Goal: Task Accomplishment & Management: Complete application form

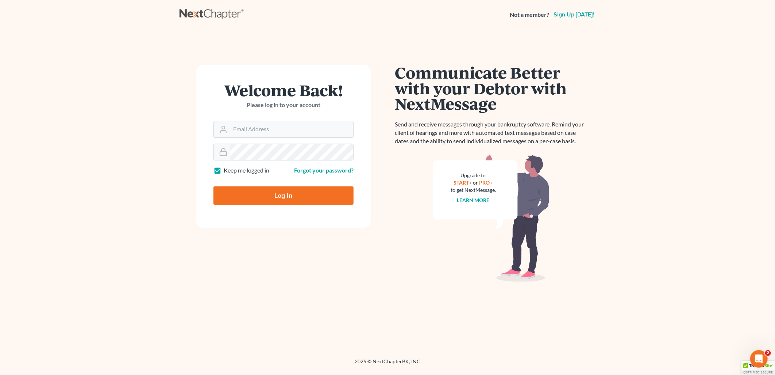
type input "mvanepps@vaneppslaw.com"
click at [278, 196] on input "Log In" at bounding box center [284, 195] width 140 height 18
type input "Thinking..."
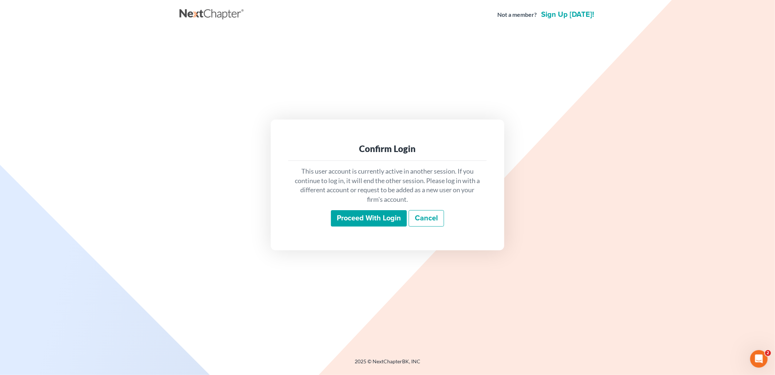
click at [376, 216] on input "Proceed with login" at bounding box center [369, 218] width 76 height 17
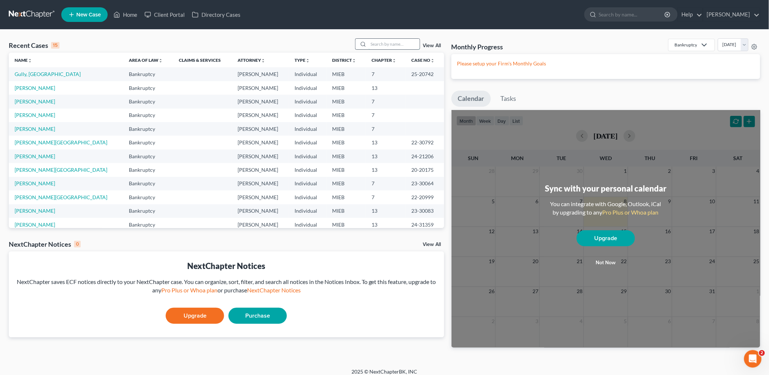
click at [376, 42] on input "search" at bounding box center [394, 44] width 51 height 11
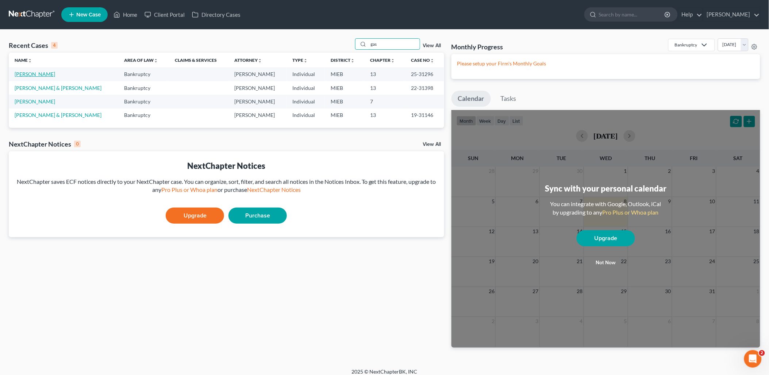
type input "gas"
click at [34, 72] on link "[PERSON_NAME]" at bounding box center [35, 74] width 41 height 6
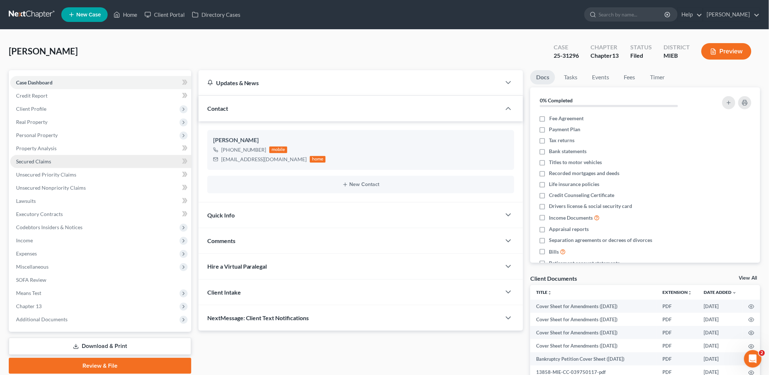
click at [43, 156] on link "Secured Claims" at bounding box center [100, 161] width 181 height 13
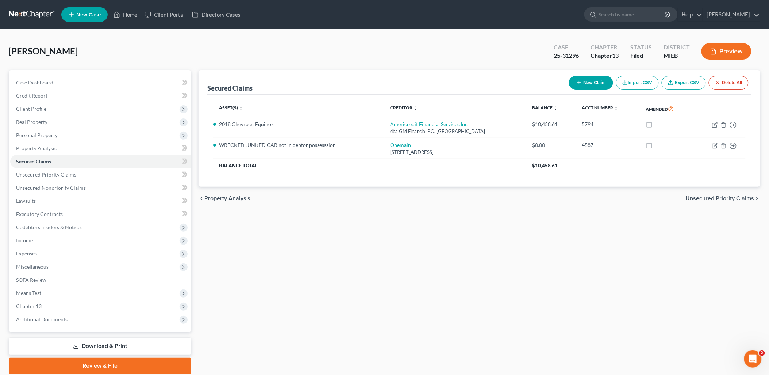
click at [597, 81] on button "New Claim" at bounding box center [591, 83] width 44 height 14
select select "0"
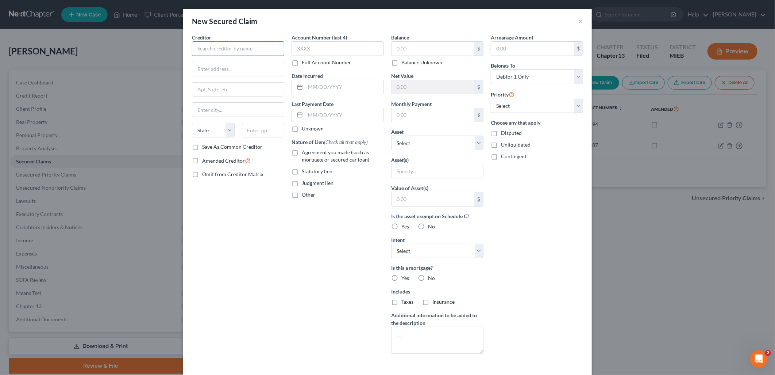
click at [230, 49] on input "text" at bounding box center [238, 48] width 92 height 15
click at [249, 47] on input "Regional Acceptance" at bounding box center [238, 48] width 92 height 15
type input "Regional Acceptance Corporation"
click at [215, 69] on input "text" at bounding box center [238, 69] width 92 height 14
type input "PO Box"
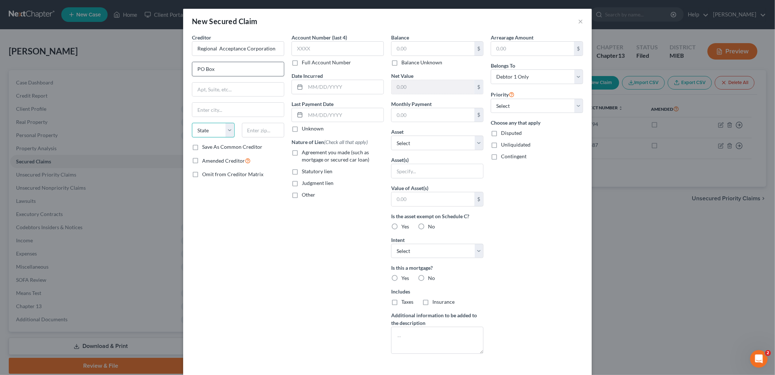
select select "28"
click at [442, 24] on div "New Secured Claim ×" at bounding box center [387, 21] width 409 height 25
click at [223, 66] on input "PO Box" at bounding box center [238, 69] width 92 height 14
type input "PO Box 1847"
click at [205, 112] on input "text" at bounding box center [238, 110] width 92 height 14
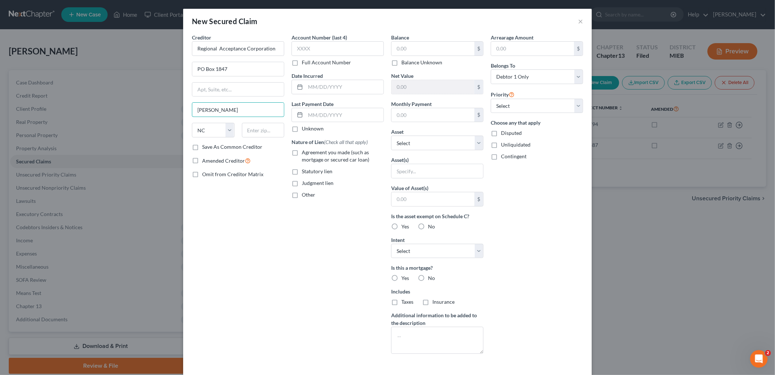
drag, startPoint x: 220, startPoint y: 112, endPoint x: 165, endPoint y: 124, distance: 56.3
click at [169, 124] on div "New Secured Claim × Creditor * Regional Acceptance Corporation PO Box 1847 [PER…" at bounding box center [387, 187] width 775 height 375
type input "[PERSON_NAME]"
click at [249, 130] on input "text" at bounding box center [263, 130] width 43 height 15
type input "27894`"
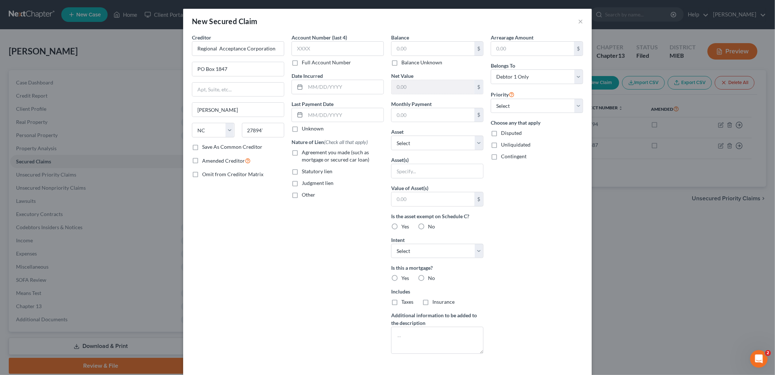
click at [202, 147] on label "Save As Common Creditor" at bounding box center [232, 146] width 60 height 7
click at [205, 147] on input "Save As Common Creditor" at bounding box center [207, 145] width 5 height 5
checkbox input "true"
click at [331, 50] on input "text" at bounding box center [338, 48] width 92 height 15
type input "8513"
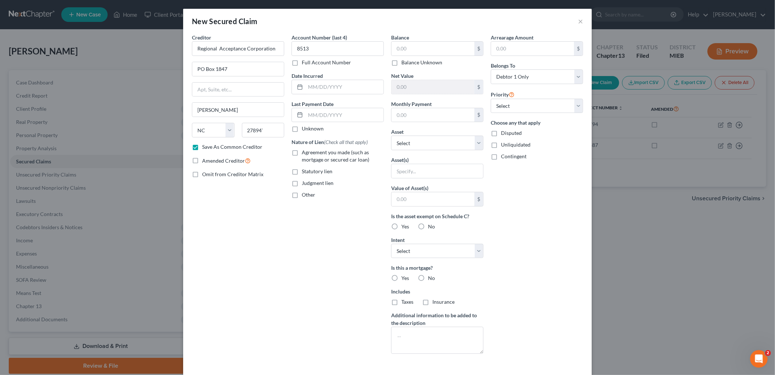
click at [635, 199] on div "New Secured Claim × Creditor * Regional Acceptance Corporation PO Box 1847 [PER…" at bounding box center [387, 187] width 775 height 375
click at [588, 39] on div "Creditor * Regional Acceptance Corporation PO Box 1847 [PERSON_NAME] State [US_…" at bounding box center [387, 203] width 409 height 339
click at [412, 42] on input "text" at bounding box center [433, 49] width 83 height 14
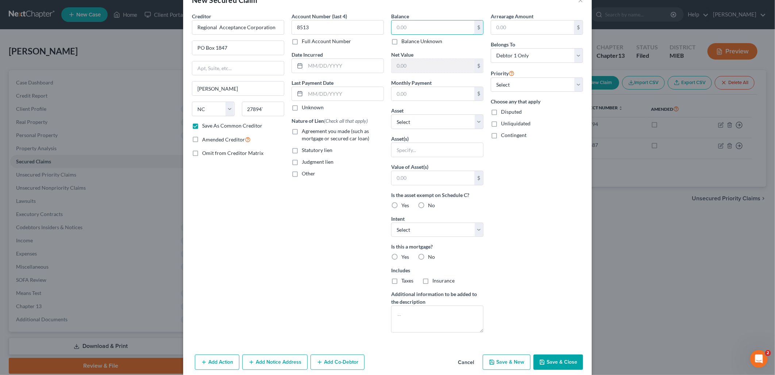
scroll to position [31, 0]
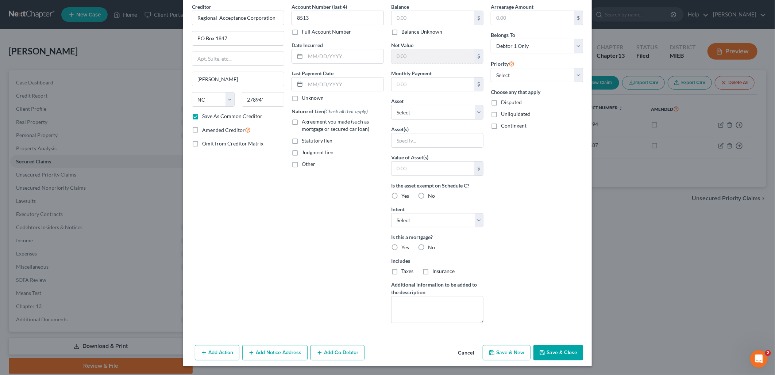
click at [561, 348] on button "Save & Close" at bounding box center [559, 352] width 50 height 15
checkbox input "false"
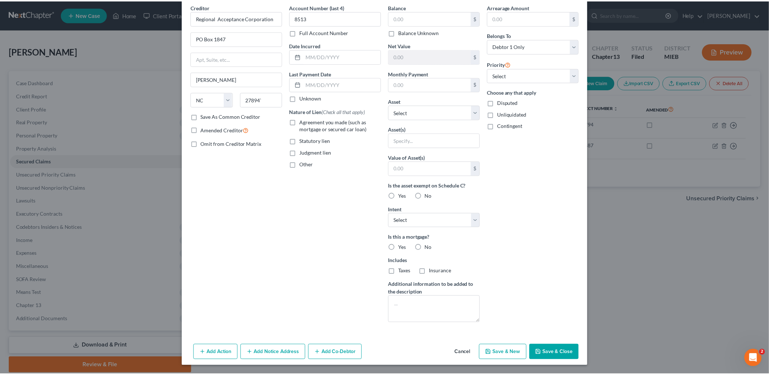
scroll to position [0, 0]
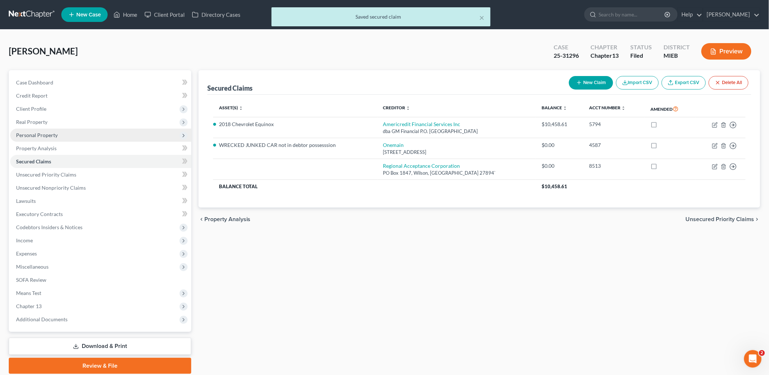
click at [39, 135] on span "Personal Property" at bounding box center [37, 135] width 42 height 6
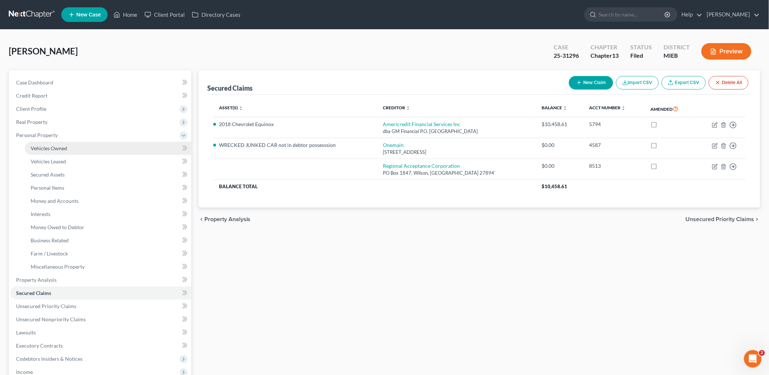
click at [43, 146] on span "Vehicles Owned" at bounding box center [49, 148] width 37 height 6
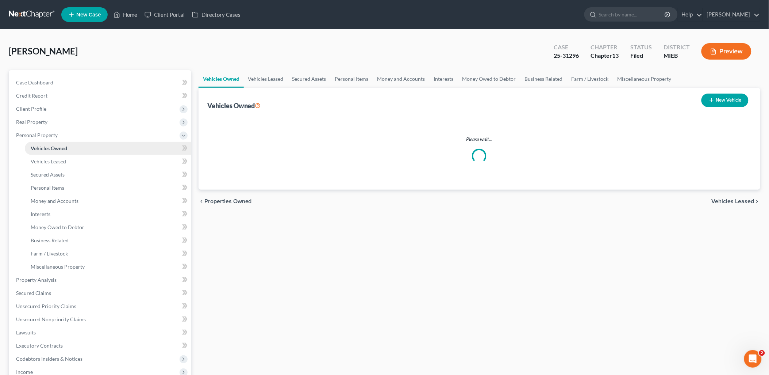
click at [44, 146] on span "Vehicles Owned" at bounding box center [49, 148] width 37 height 6
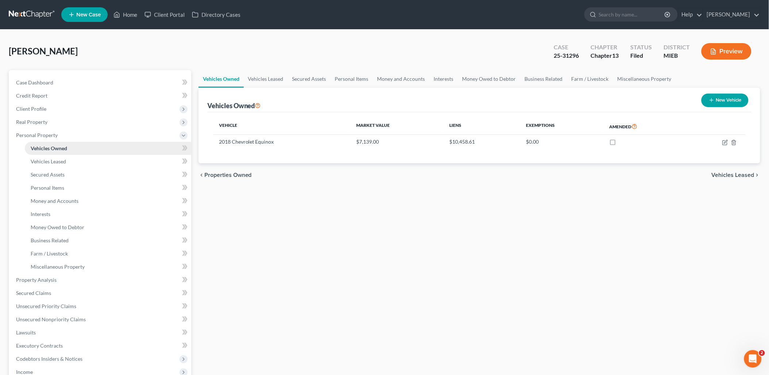
click at [44, 146] on span "Vehicles Owned" at bounding box center [49, 148] width 37 height 6
click at [57, 145] on span "Vehicles Owned" at bounding box center [49, 148] width 37 height 6
click at [73, 267] on span "Miscellaneous Property" at bounding box center [58, 266] width 54 height 6
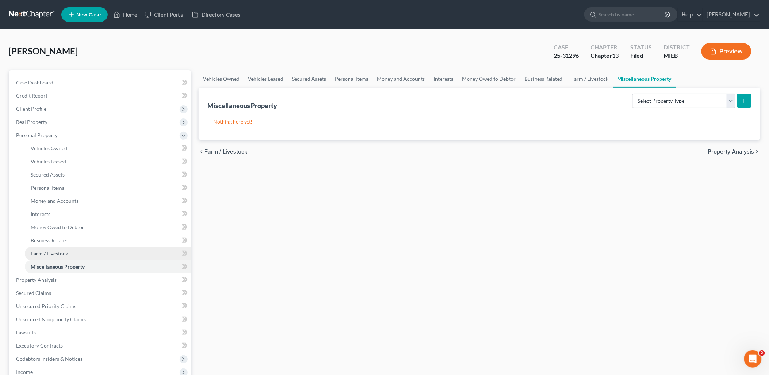
click at [48, 250] on span "Farm / Livestock" at bounding box center [49, 253] width 37 height 6
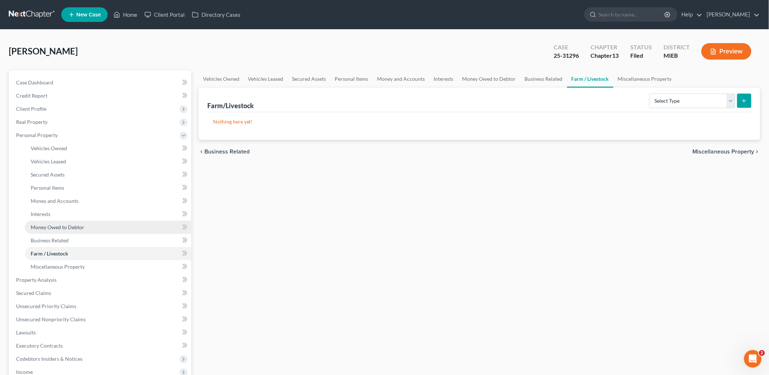
click at [47, 231] on link "Money Owed to Debtor" at bounding box center [108, 227] width 166 height 13
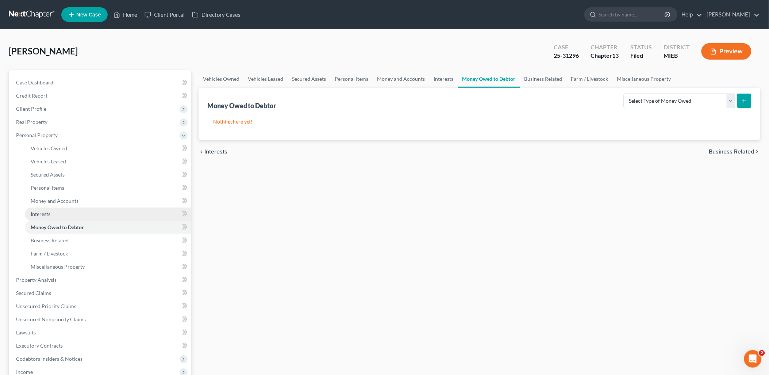
click at [46, 218] on link "Interests" at bounding box center [108, 213] width 166 height 13
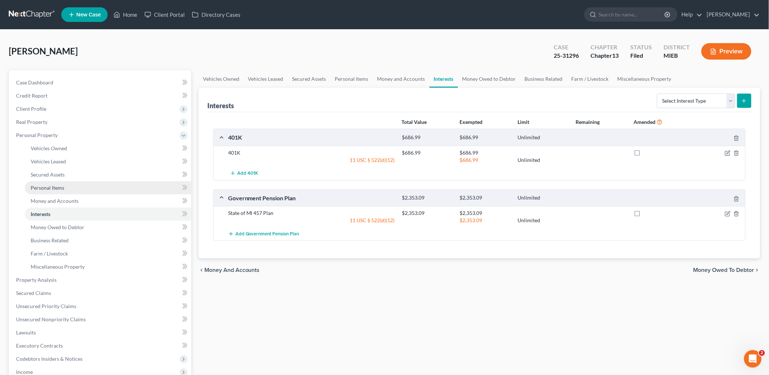
click at [47, 188] on span "Personal Items" at bounding box center [48, 187] width 34 height 6
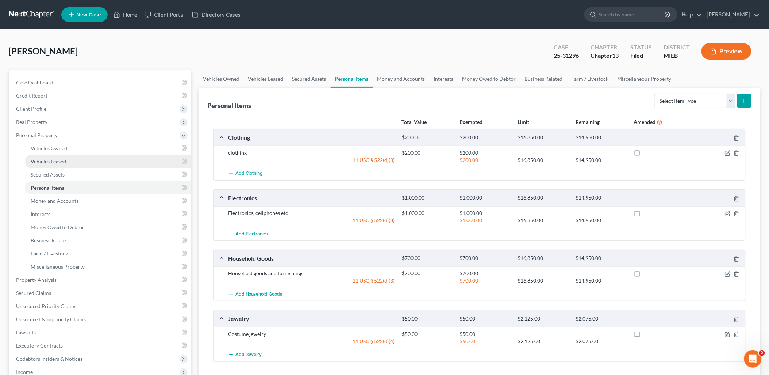
click at [48, 160] on span "Vehicles Leased" at bounding box center [48, 161] width 35 height 6
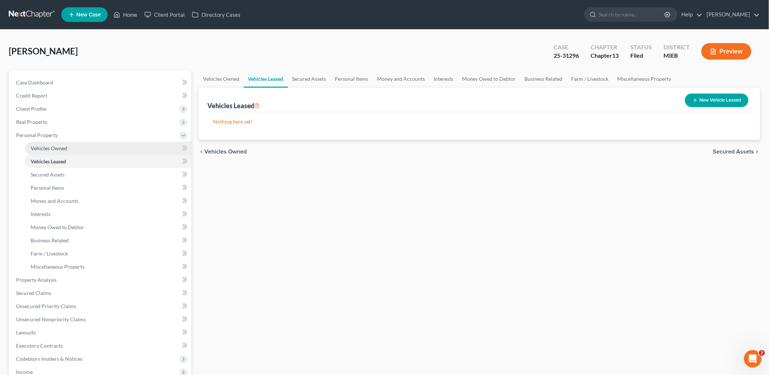
click at [55, 146] on span "Vehicles Owned" at bounding box center [49, 148] width 37 height 6
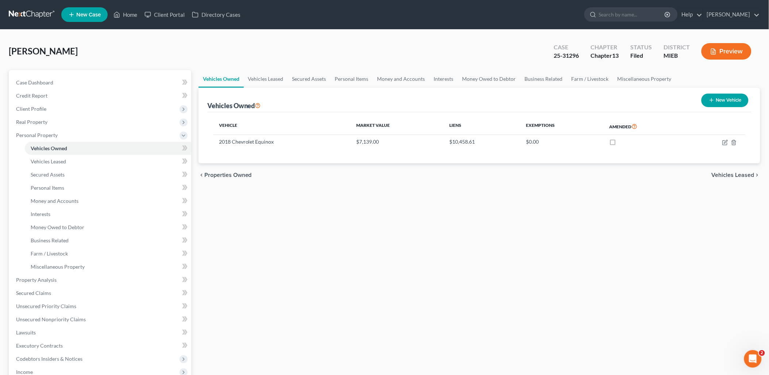
click at [735, 100] on button "New Vehicle" at bounding box center [725, 100] width 47 height 14
select select "0"
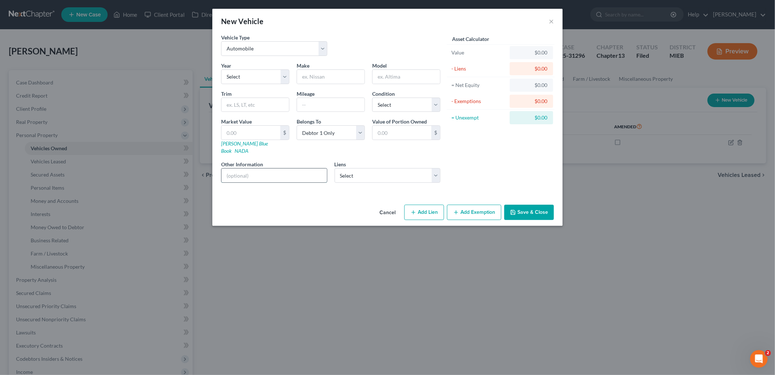
click at [287, 168] on input "text" at bounding box center [275, 175] width 106 height 14
type input "Repoed and wrecked"
click at [532, 206] on button "Save & Close" at bounding box center [530, 211] width 50 height 15
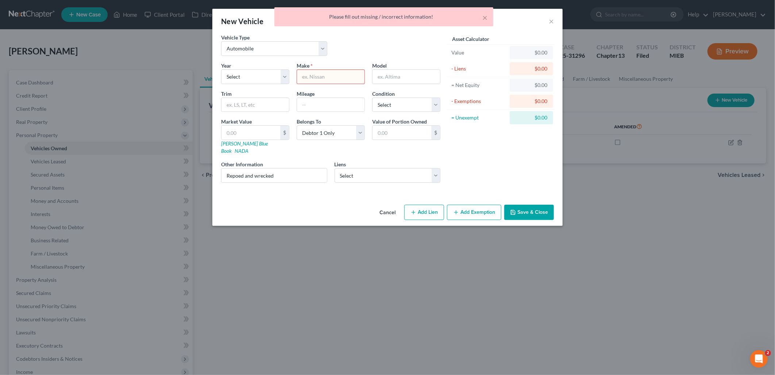
click at [326, 74] on input "text" at bounding box center [331, 77] width 68 height 14
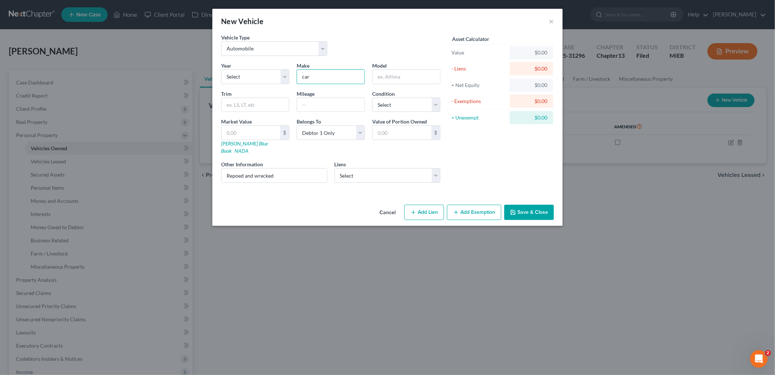
type input "car"
click at [531, 204] on button "Save & Close" at bounding box center [530, 211] width 50 height 15
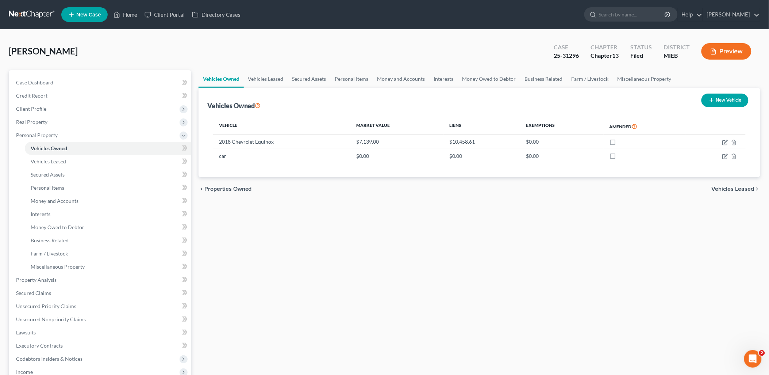
click at [729, 50] on button "Preview" at bounding box center [727, 51] width 50 height 16
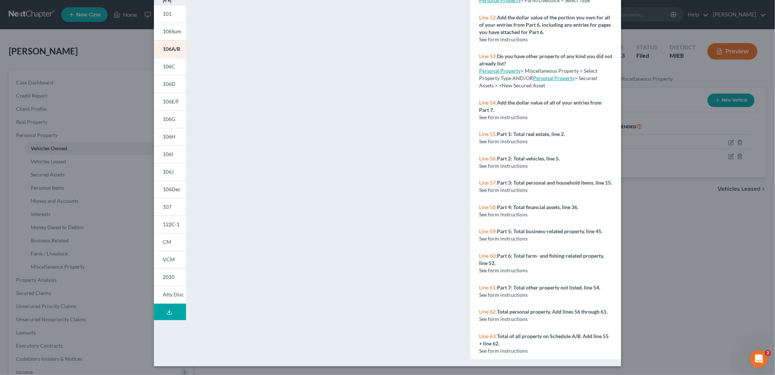
scroll to position [2077, 0]
click at [168, 66] on span "106C" at bounding box center [169, 66] width 12 height 6
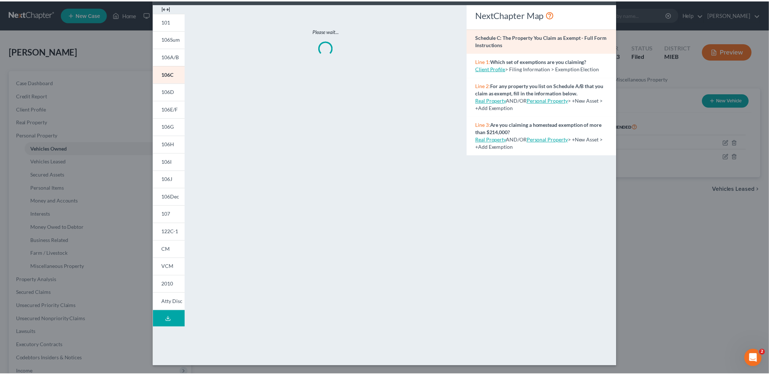
scroll to position [37, 0]
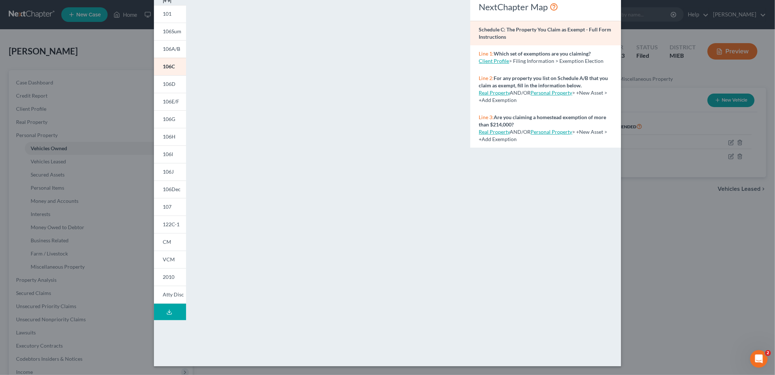
click at [623, 57] on div "Petition Preview Schedule C: The Property You Claim as Exempt × 101 106Sum 106A…" at bounding box center [387, 187] width 775 height 375
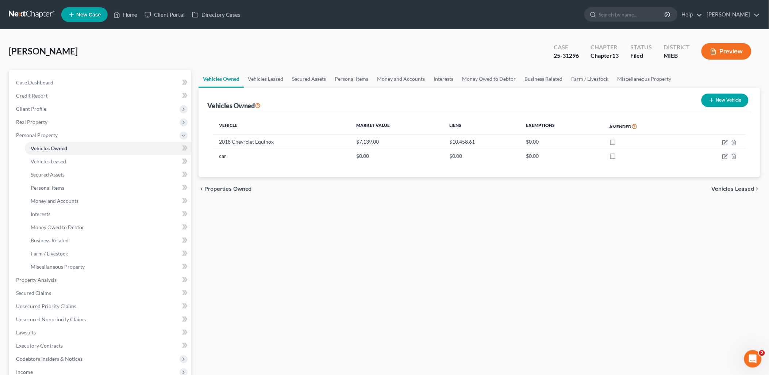
click at [614, 59] on div "Chapter 13" at bounding box center [605, 55] width 28 height 8
click at [230, 153] on td "car" at bounding box center [282, 156] width 138 height 14
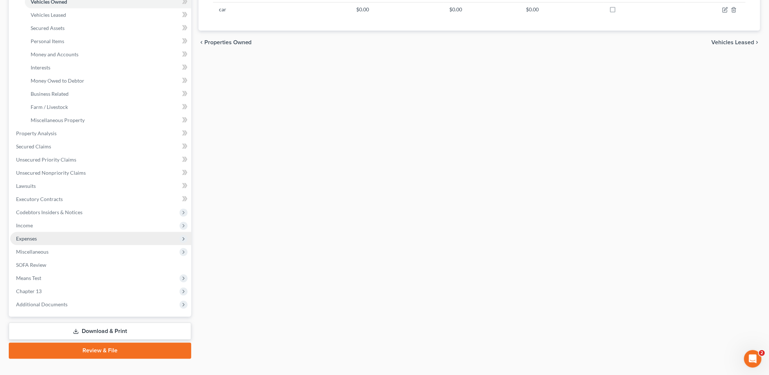
scroll to position [157, 0]
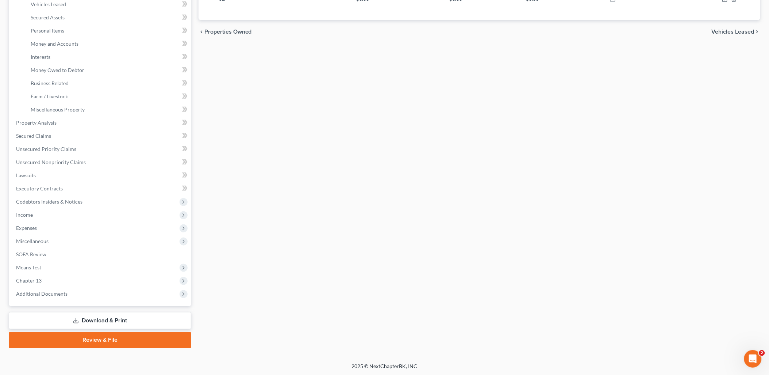
click at [103, 313] on link "Download & Print" at bounding box center [100, 320] width 183 height 17
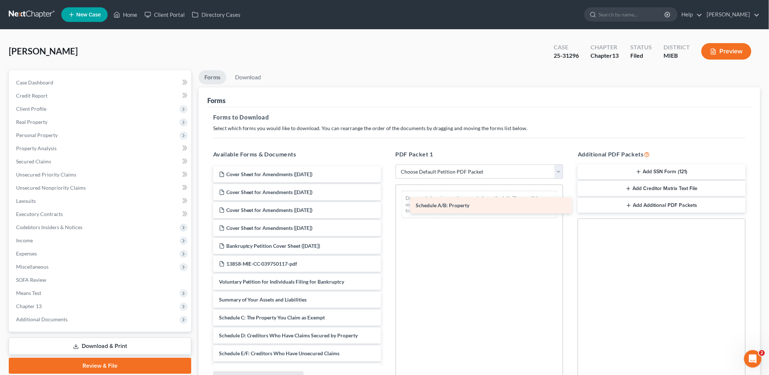
drag, startPoint x: 254, startPoint y: 315, endPoint x: 451, endPoint y: 204, distance: 226.6
click at [387, 204] on div "Schedule A/B: Property Cover Sheet for Amendments ([DATE]) Cover Sheet for Amen…" at bounding box center [297, 369] width 180 height 406
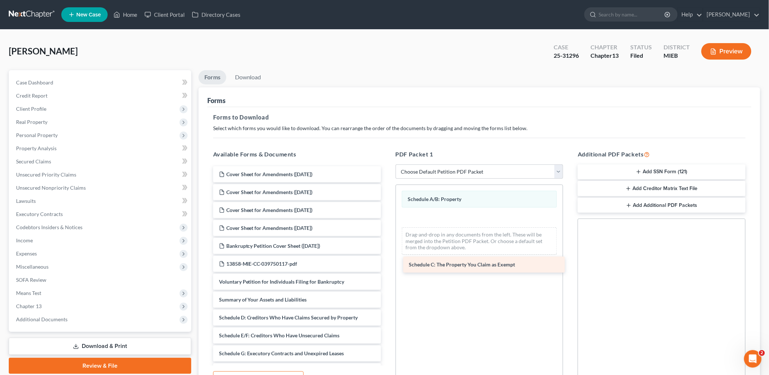
drag, startPoint x: 253, startPoint y: 316, endPoint x: 446, endPoint y: 261, distance: 200.4
click at [387, 261] on div "Schedule C: The Property You Claim as Exempt Cover Sheet for Amendments ([DATE]…" at bounding box center [297, 360] width 180 height 388
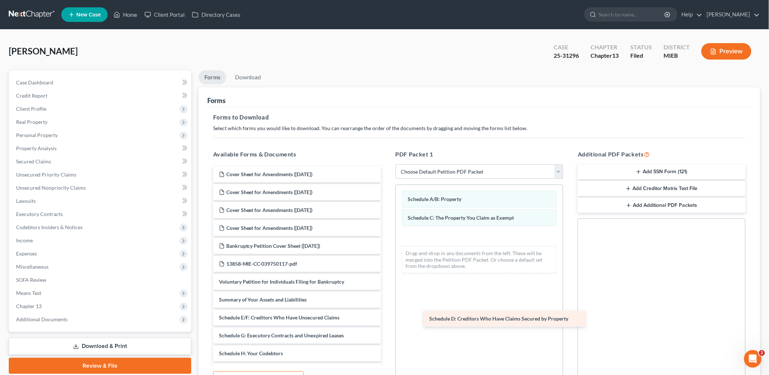
drag, startPoint x: 244, startPoint y: 311, endPoint x: 454, endPoint y: 313, distance: 210.7
click at [387, 313] on div "Schedule D: Creditors Who Have Claims Secured by Property Cover Sheet for Amend…" at bounding box center [297, 351] width 180 height 371
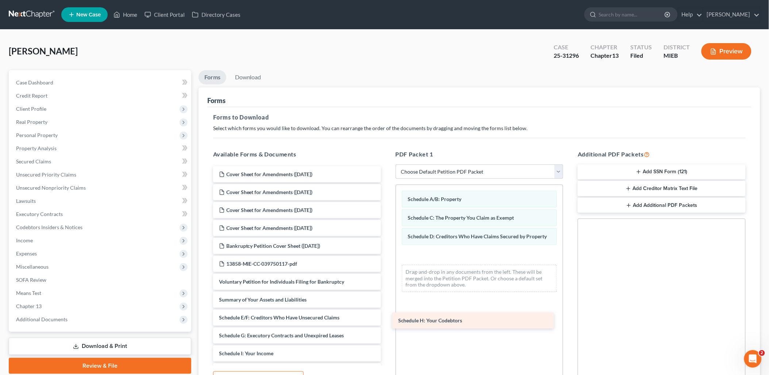
drag, startPoint x: 257, startPoint y: 349, endPoint x: 437, endPoint y: 317, distance: 182.5
click at [387, 317] on div "Schedule H: Your Codebtors Cover Sheet for Amendments ([DATE]) Cover Sheet for …" at bounding box center [297, 342] width 180 height 353
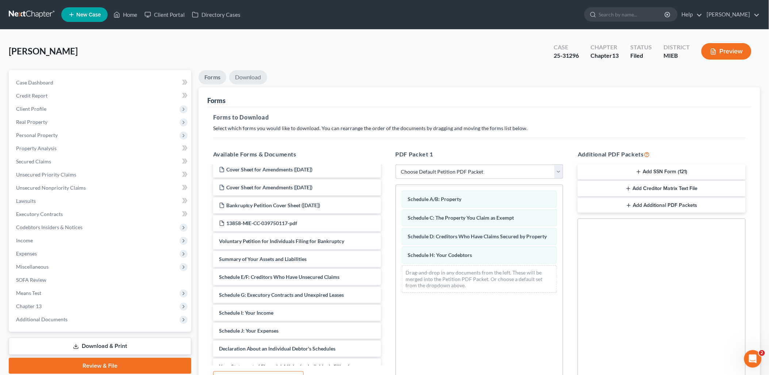
click at [250, 75] on link "Download" at bounding box center [248, 77] width 38 height 14
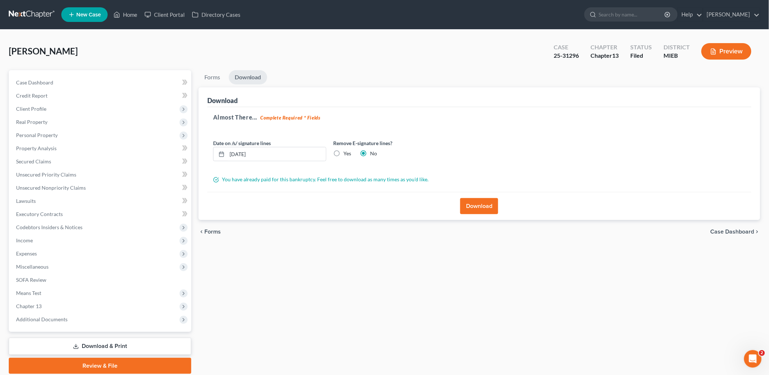
click at [483, 204] on button "Download" at bounding box center [479, 206] width 38 height 16
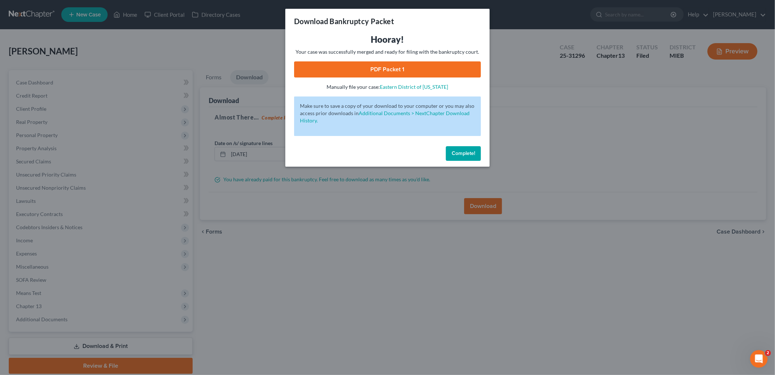
click at [339, 77] on link "PDF Packet 1" at bounding box center [387, 69] width 187 height 16
click at [468, 152] on span "Complete!" at bounding box center [463, 153] width 23 height 6
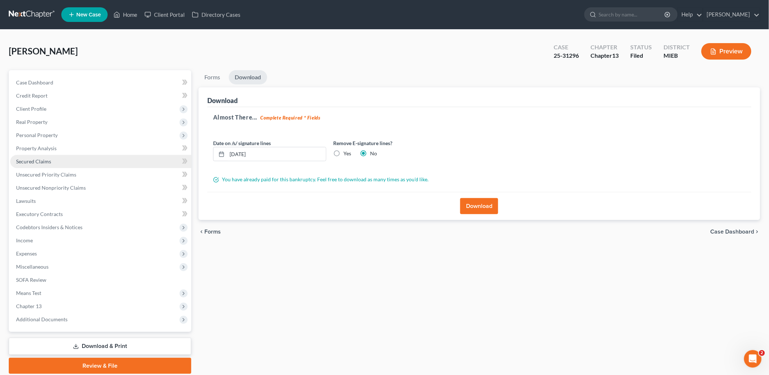
click at [32, 160] on span "Secured Claims" at bounding box center [33, 161] width 35 height 6
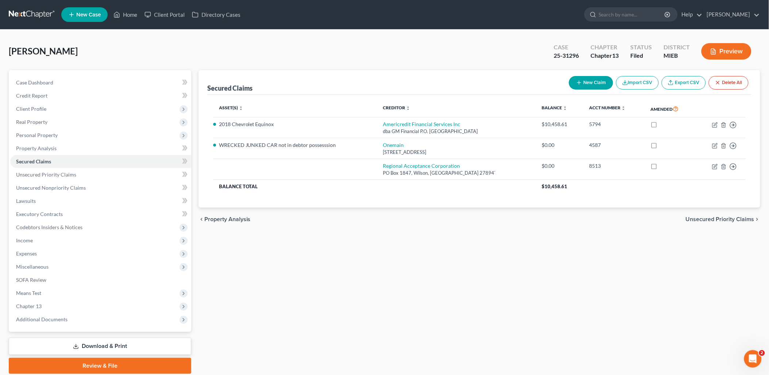
click at [588, 83] on button "New Claim" at bounding box center [591, 83] width 44 height 14
select select "0"
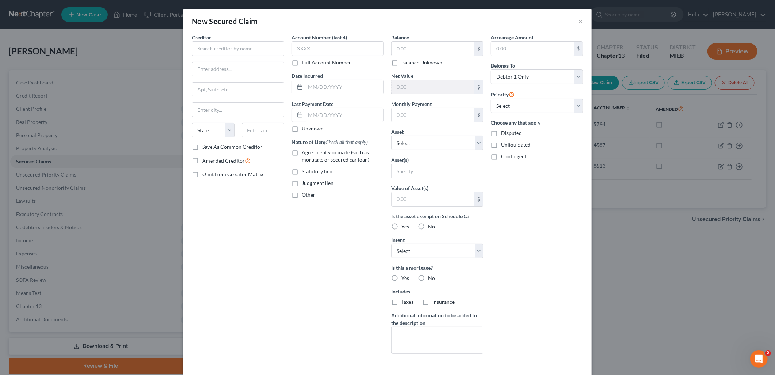
drag, startPoint x: 369, startPoint y: 15, endPoint x: 448, endPoint y: 28, distance: 80.0
click at [452, 27] on div "New Secured Claim ×" at bounding box center [387, 21] width 409 height 25
click at [212, 46] on input "text" at bounding box center [238, 48] width 92 height 15
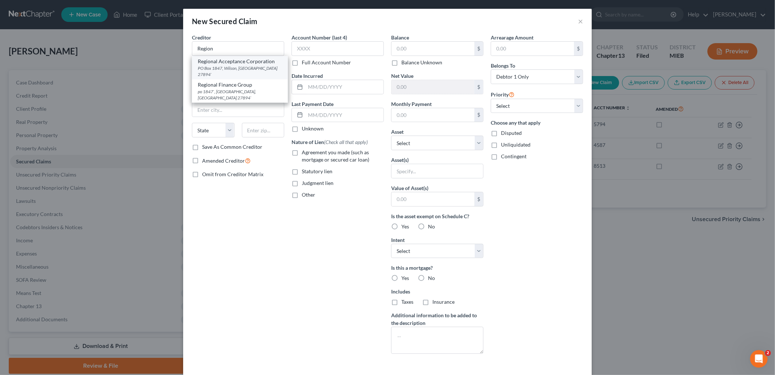
click at [230, 62] on div "Regional Acceptance Corporation" at bounding box center [240, 61] width 84 height 7
type input "Regional Acceptance Corporation"
type input "PO Box 1847"
type input "[PERSON_NAME]"
select select "28"
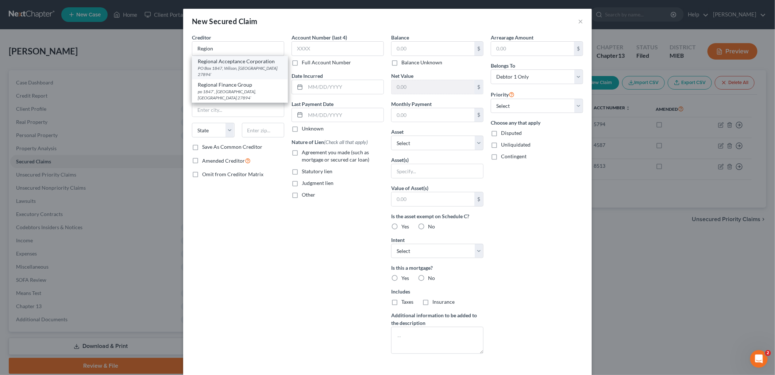
type input "27894`"
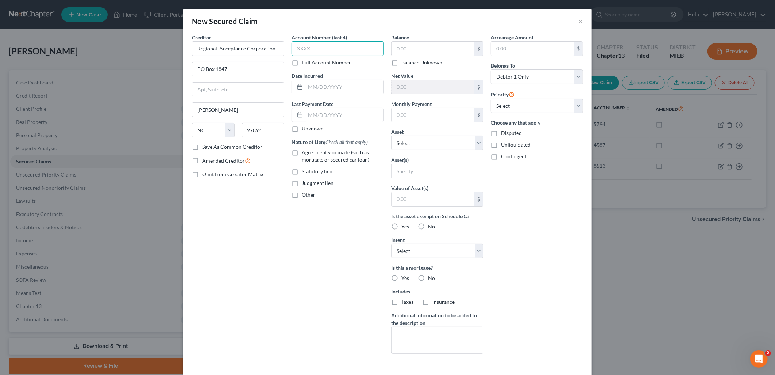
click at [340, 46] on input "text" at bounding box center [338, 48] width 92 height 15
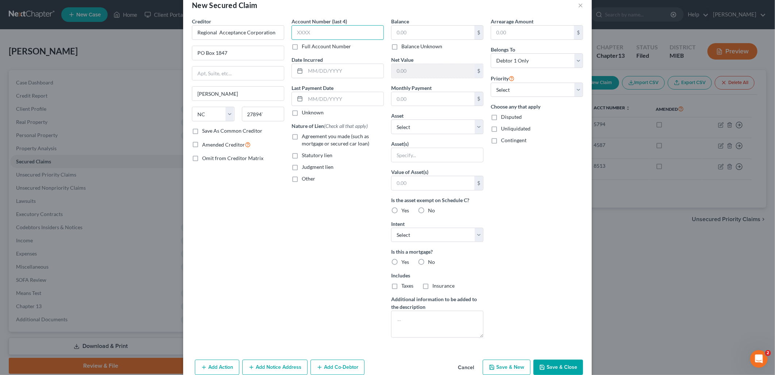
scroll to position [31, 0]
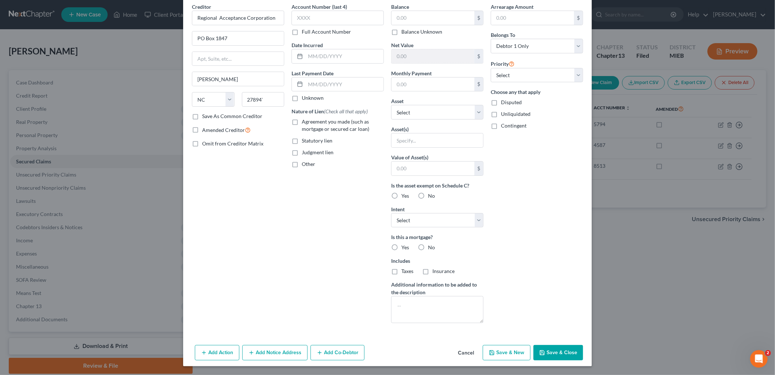
click at [563, 350] on button "Save & Close" at bounding box center [559, 352] width 50 height 15
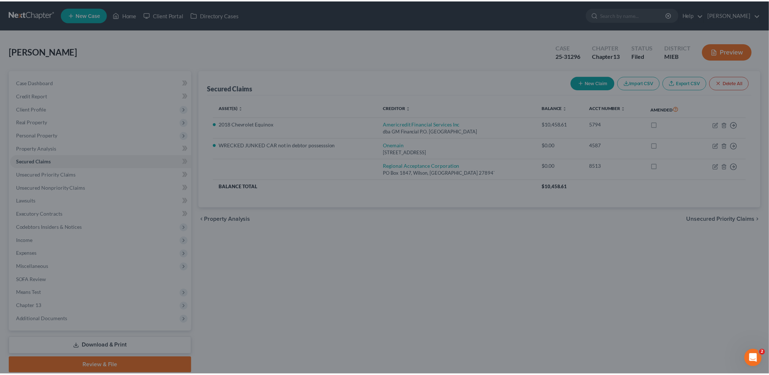
scroll to position [0, 0]
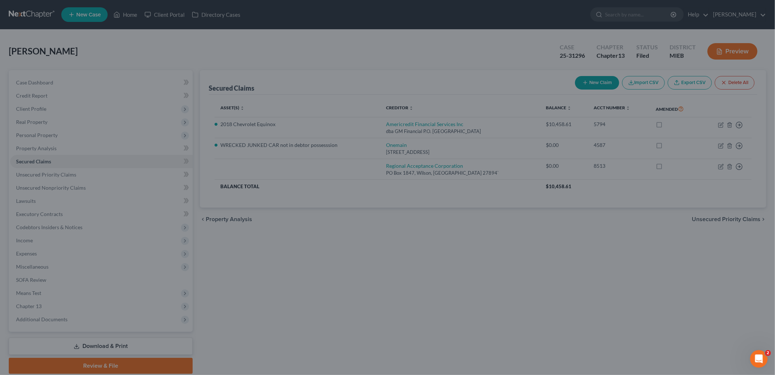
type input "0.00"
type input "0"
type input "0.00"
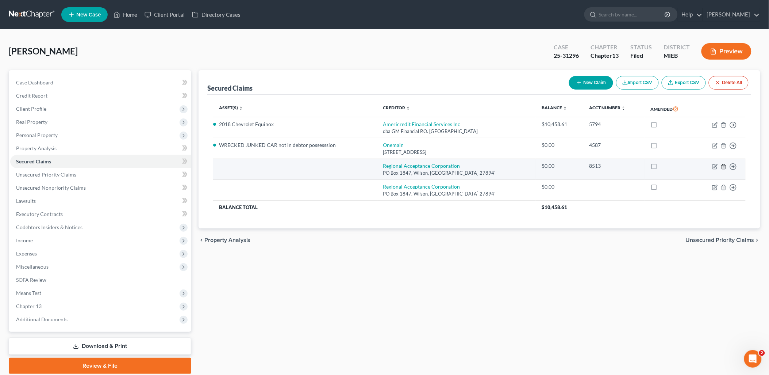
click at [724, 166] on icon "button" at bounding box center [724, 167] width 6 height 6
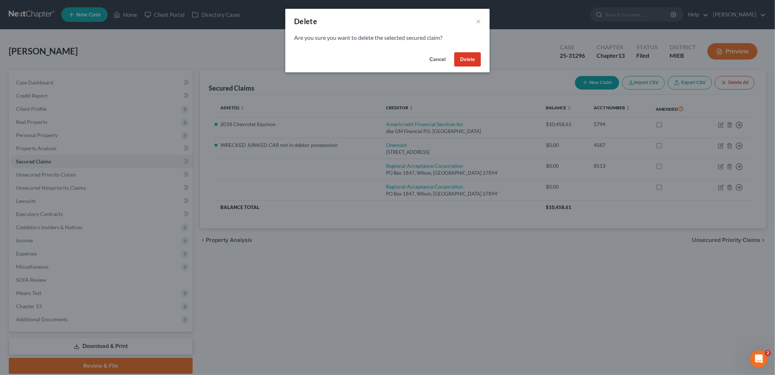
click at [476, 56] on button "Delete" at bounding box center [468, 59] width 27 height 15
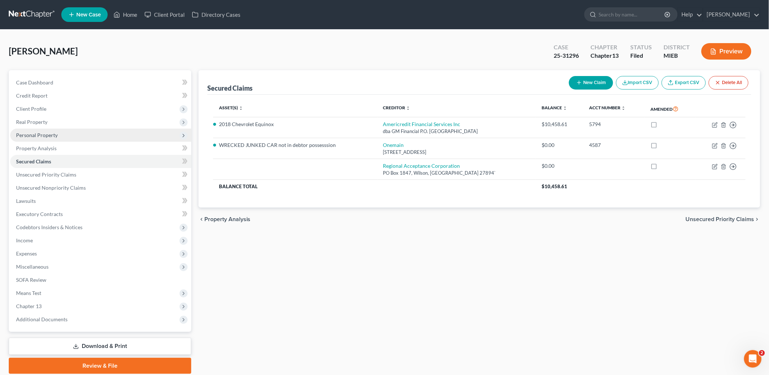
click at [23, 133] on span "Personal Property" at bounding box center [37, 135] width 42 height 6
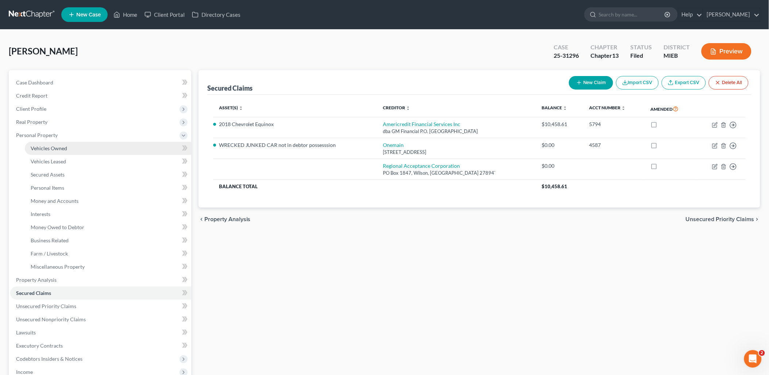
click at [37, 143] on link "Vehicles Owned" at bounding box center [108, 148] width 166 height 13
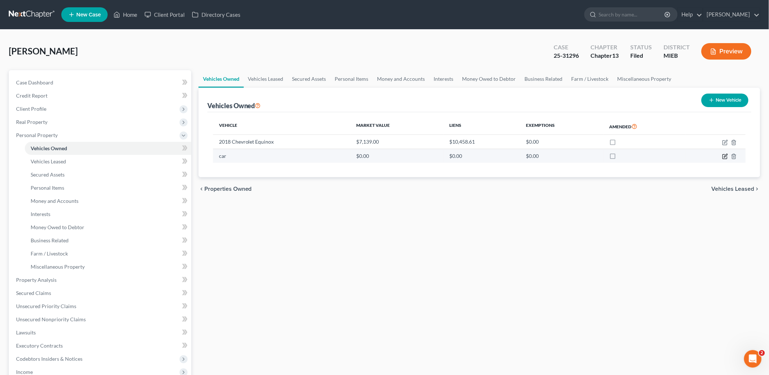
click at [726, 154] on icon "button" at bounding box center [725, 156] width 6 height 6
select select "0"
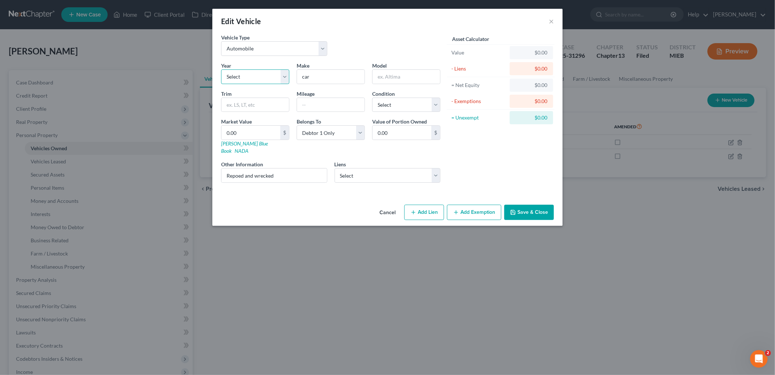
click at [242, 77] on select "Select 2026 2025 2024 2023 2022 2021 2020 2019 2018 2017 2016 2015 2014 2013 20…" at bounding box center [255, 76] width 68 height 15
select select "7"
click at [221, 69] on select "Select 2026 2025 2024 2023 2022 2021 2020 2019 2018 2017 2016 2015 2014 2013 20…" at bounding box center [255, 76] width 68 height 15
click at [312, 77] on input "car" at bounding box center [331, 77] width 68 height 14
type input "c"
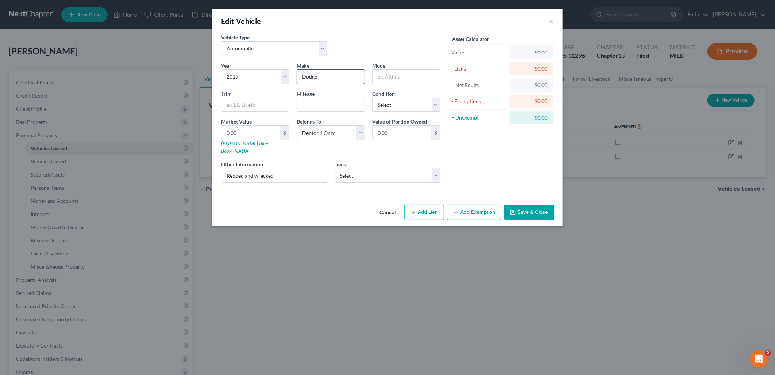
type input "Dodge"
type input "Ram"
type input "1500"
type input "unknown"
select select "0"
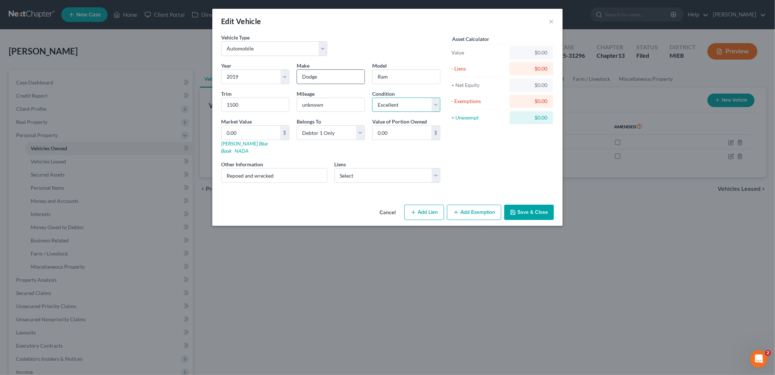
select select
click at [361, 132] on select "Select Debtor 1 Only Debtor 2 Only Debtor 1 And Debtor 2 Only At Least One Of T…" at bounding box center [331, 132] width 68 height 15
select select "2"
click at [297, 125] on select "Select Debtor 1 Only Debtor 2 Only Debtor 1 And Debtor 2 Only At Least One Of T…" at bounding box center [331, 132] width 68 height 15
click at [419, 133] on input "0.00" at bounding box center [402, 133] width 59 height 14
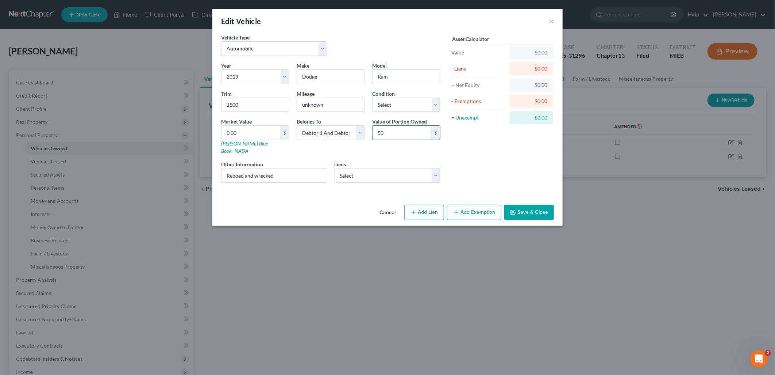
type input "5"
click at [361, 132] on select "Select Debtor 1 Only Debtor 2 Only Debtor 1 And Debtor 2 Only At Least One Of T…" at bounding box center [331, 132] width 68 height 15
select select "3"
click at [297, 125] on select "Select Debtor 1 Only Debtor 2 Only Debtor 1 And Debtor 2 Only At Least One Of T…" at bounding box center [331, 132] width 68 height 15
click at [529, 204] on button "Save & Close" at bounding box center [530, 211] width 50 height 15
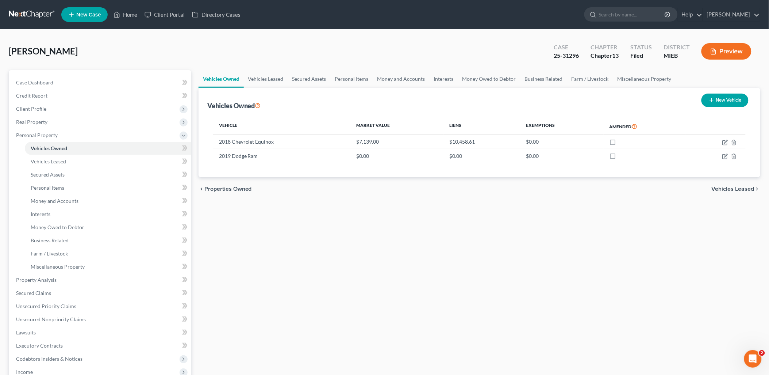
click at [737, 97] on button "New Vehicle" at bounding box center [725, 100] width 47 height 14
select select "0"
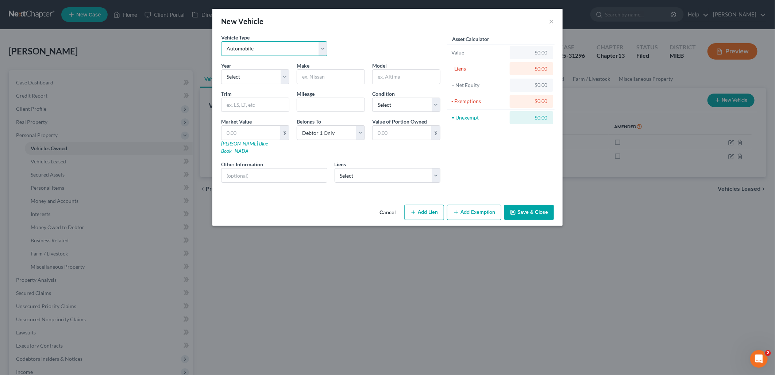
click at [263, 50] on select "Select Automobile Truck Trailer Watercraft Aircraft Motor Home Atv Other Vehicle" at bounding box center [274, 48] width 106 height 15
select select "1"
click at [221, 41] on select "Select Automobile Truck Trailer Watercraft Aircraft Motor Home Atv Other Vehicle" at bounding box center [274, 48] width 106 height 15
click at [252, 79] on select "Select 2026 2025 2024 2023 2022 2021 2020 2019 2018 2017 2016 2015 2014 2013 20…" at bounding box center [255, 76] width 68 height 15
select select "26"
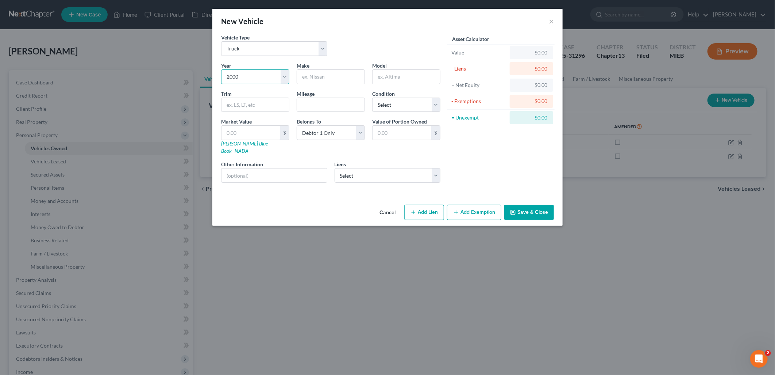
click at [221, 69] on select "Select 2026 2025 2024 2023 2022 2021 2020 2019 2018 2017 2016 2015 2014 2013 20…" at bounding box center [255, 76] width 68 height 15
drag, startPoint x: 326, startPoint y: 71, endPoint x: 322, endPoint y: 75, distance: 5.4
click at [324, 73] on input "text" at bounding box center [331, 77] width 68 height 14
type input "dODGE"
type input "r"
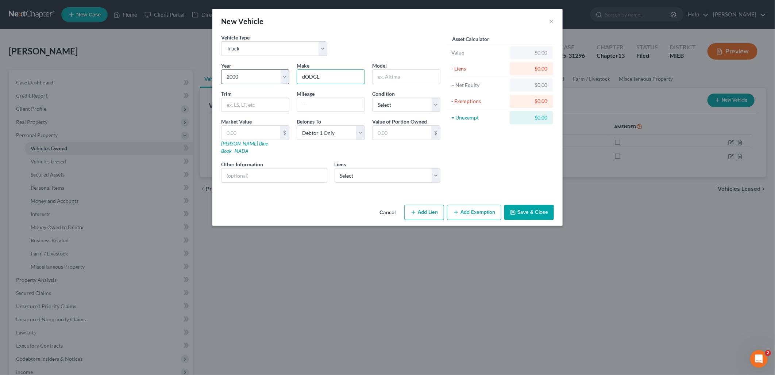
drag, startPoint x: 322, startPoint y: 74, endPoint x: 288, endPoint y: 78, distance: 34.6
click at [288, 78] on div "Year Select 2026 2025 2024 2023 2022 2021 2020 2019 2018 2017 2016 2015 2014 20…" at bounding box center [331, 125] width 227 height 127
type input "Dodge"
type input "Ram"
type input "2500"
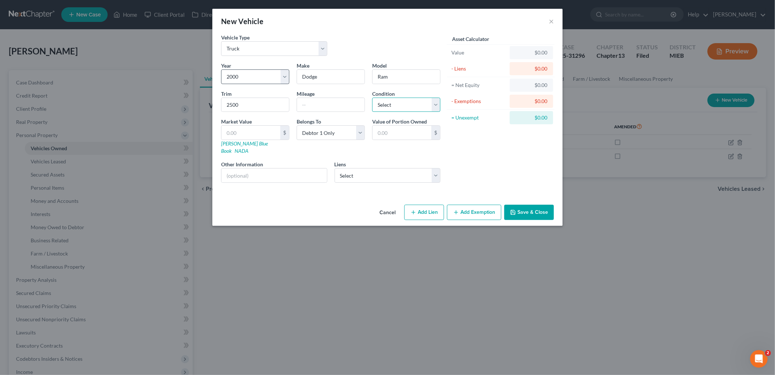
select select "4"
type input "0"
type input "0.00"
type input "0"
click at [357, 133] on select "Select Debtor 1 Only Debtor 2 Only Debtor 1 And Debtor 2 Only At Least One Of T…" at bounding box center [331, 132] width 68 height 15
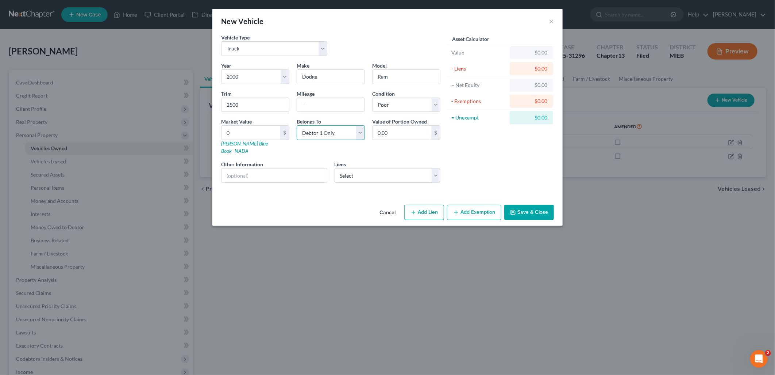
select select "3"
click at [297, 125] on select "Select Debtor 1 Only Debtor 2 Only Debtor 1 And Debtor 2 Only At Least One Of T…" at bounding box center [331, 132] width 68 height 15
click at [382, 168] on select "Select Regional Acceptance Corporation - $0.00" at bounding box center [388, 175] width 106 height 15
click at [370, 147] on div "Value of Portion Owned 0.00 $" at bounding box center [407, 136] width 76 height 37
click at [528, 204] on button "Save & Close" at bounding box center [530, 211] width 50 height 15
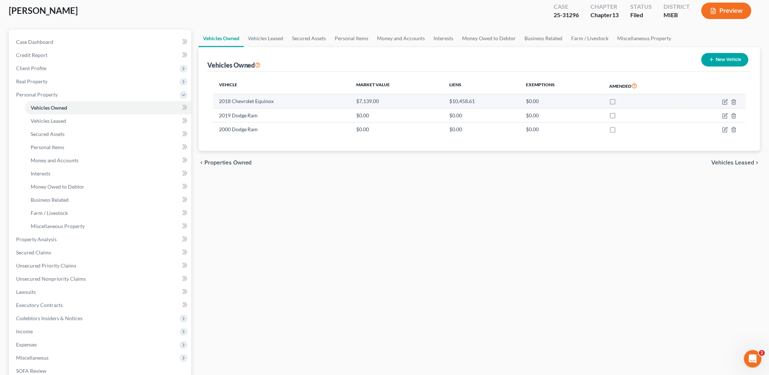
scroll to position [81, 0]
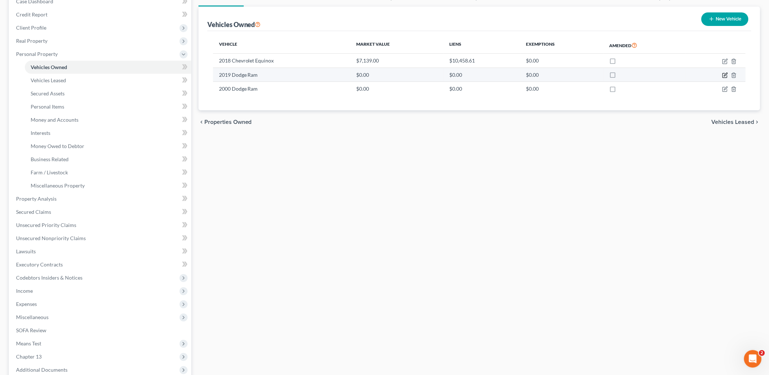
click at [725, 74] on icon "button" at bounding box center [725, 74] width 3 height 3
select select "0"
select select "7"
select select "3"
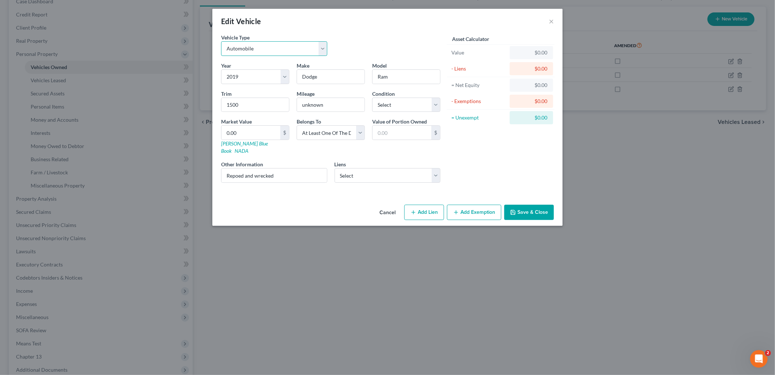
click at [284, 54] on select "Select Automobile Truck Trailer Watercraft Aircraft Motor Home Atv Other Vehicle" at bounding box center [274, 48] width 106 height 15
select select "1"
click at [221, 41] on select "Select Automobile Truck Trailer Watercraft Aircraft Motor Home Atv Other Vehicle" at bounding box center [274, 48] width 106 height 15
click at [530, 204] on button "Save & Close" at bounding box center [530, 211] width 50 height 15
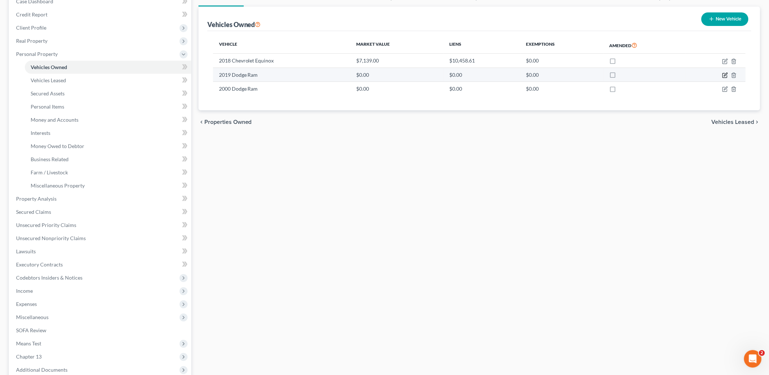
click at [727, 74] on icon "button" at bounding box center [725, 74] width 3 height 3
select select "1"
select select "7"
select select "3"
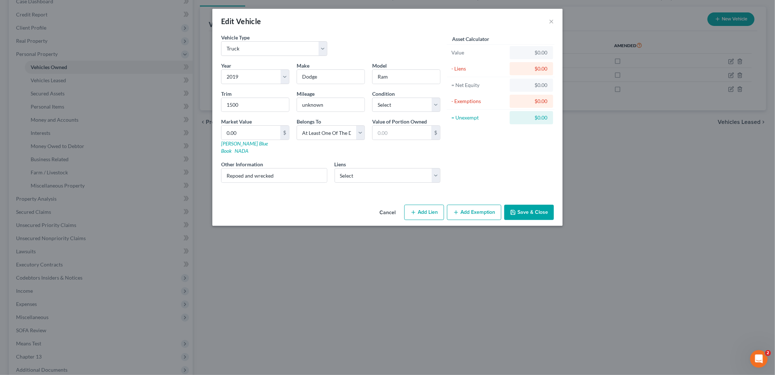
click at [529, 204] on button "Save & Close" at bounding box center [530, 211] width 50 height 15
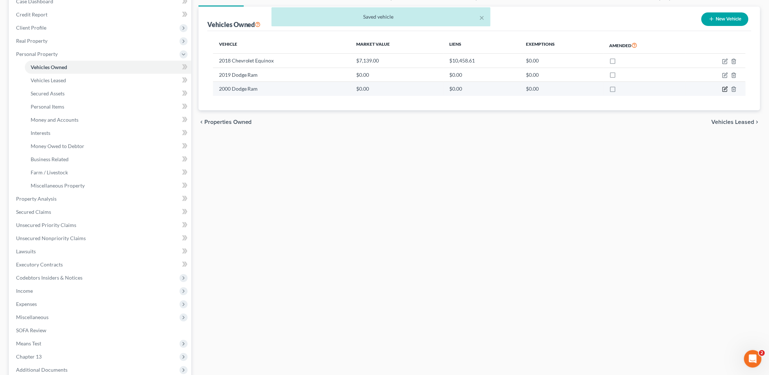
click at [728, 89] on icon "button" at bounding box center [725, 89] width 6 height 6
select select "1"
select select "26"
select select "4"
select select "3"
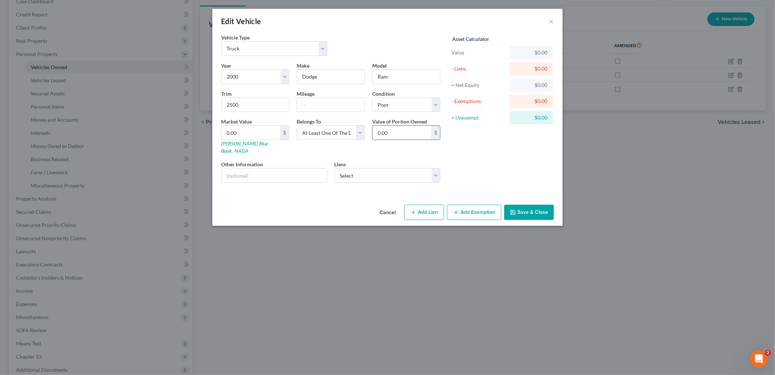
click at [400, 128] on input "0.00" at bounding box center [402, 133] width 59 height 14
type input "500.00"
click at [436, 168] on select "Select Regional Acceptance Corporation - $0.00" at bounding box center [388, 175] width 106 height 15
click at [434, 168] on select "Select Regional Acceptance Corporation - $0.00" at bounding box center [388, 175] width 106 height 15
click at [535, 204] on button "Save & Close" at bounding box center [530, 211] width 50 height 15
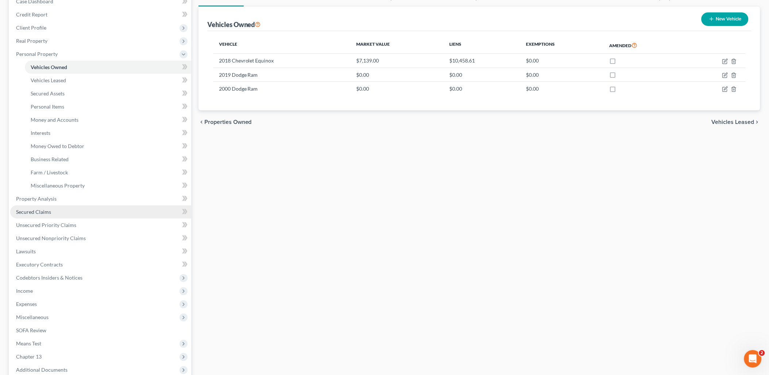
click at [36, 208] on span "Secured Claims" at bounding box center [33, 211] width 35 height 6
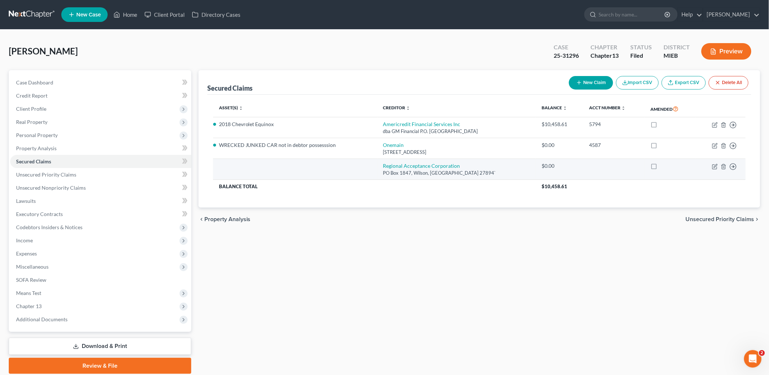
click at [718, 161] on td "Move to E Move to F Move to G Move to Notice Only" at bounding box center [720, 169] width 50 height 21
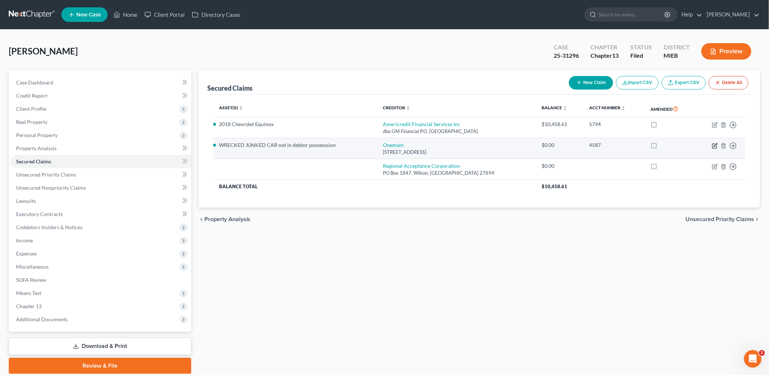
click at [716, 146] on icon "button" at bounding box center [715, 146] width 6 height 6
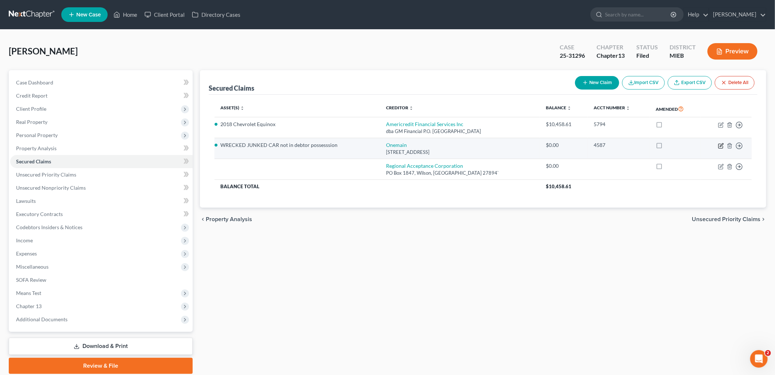
select select "15"
select select "0"
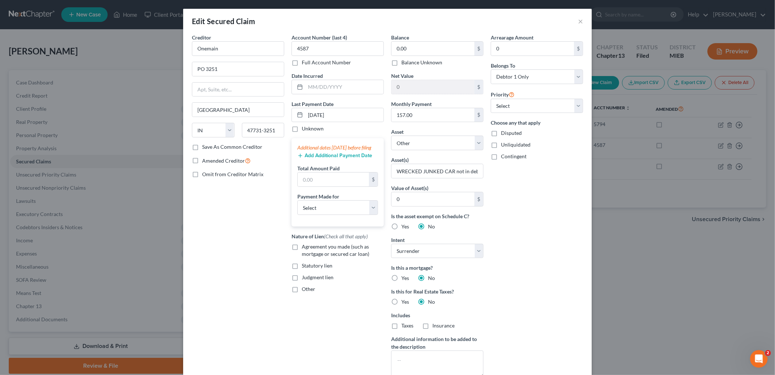
click at [302, 256] on label "Agreement you made (such as mortgage or secured car loan)" at bounding box center [343, 250] width 82 height 15
click at [305, 248] on input "Agreement you made (such as mortgage or secured car loan)" at bounding box center [307, 245] width 5 height 5
checkbox input "true"
click at [475, 169] on input "WRECKED JUNKED CAR not in debtor possesssion" at bounding box center [438, 171] width 92 height 14
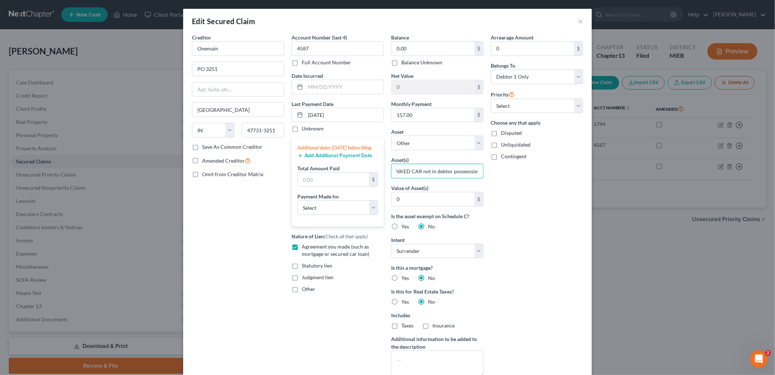
drag, startPoint x: 389, startPoint y: 173, endPoint x: 486, endPoint y: 178, distance: 97.2
click at [486, 178] on div "Creditor * Onemain PO [GEOGRAPHIC_DATA] [US_STATE][GEOGRAPHIC_DATA] AZ [GEOGRAP…" at bounding box center [387, 208] width 399 height 349
click at [402, 169] on input "text" at bounding box center [438, 171] width 92 height 14
type input "2000 Dodge Ram 2500"
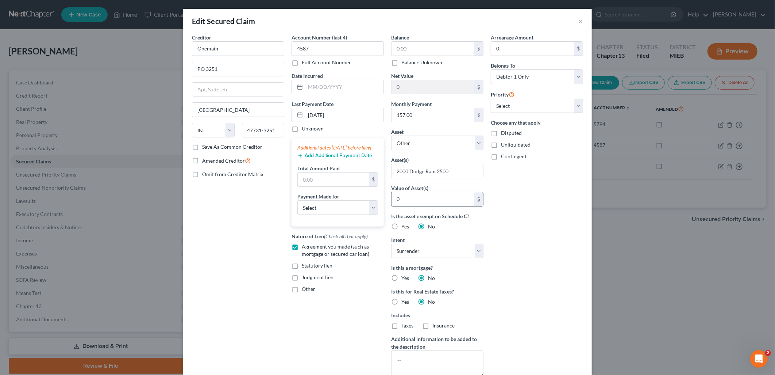
click at [418, 198] on input "0" at bounding box center [433, 199] width 83 height 14
type input "500"
click at [402, 226] on label "Yes" at bounding box center [406, 226] width 8 height 7
click at [404, 226] on input "Yes" at bounding box center [406, 225] width 5 height 5
radio input "true"
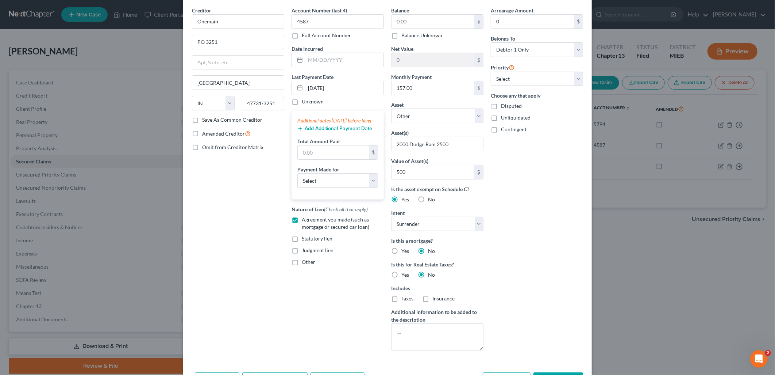
scroll to position [41, 0]
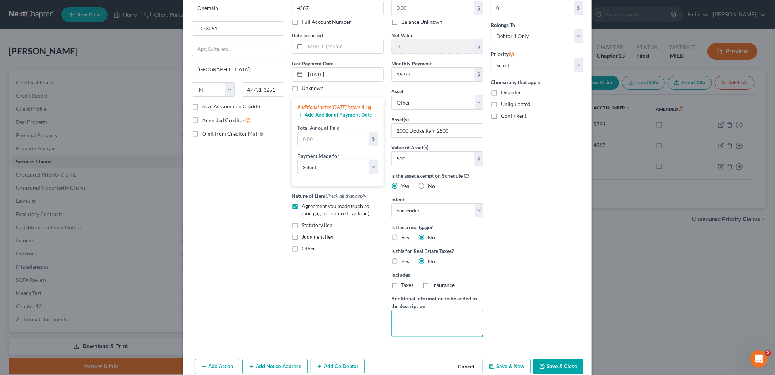
click at [396, 326] on textarea at bounding box center [437, 323] width 92 height 27
click at [460, 327] on textarea "wrecked repossessed and in possession of creditor" at bounding box center [437, 323] width 92 height 27
type textarea "wrecked repossessed and in possession of creditor. scrap value"
click at [413, 103] on select "Select Other Multiple Assets Clothing - clothing - $200.0 Security Deposit with…" at bounding box center [437, 102] width 92 height 15
click at [331, 325] on div "Account Number (last 4) 4587 Full Account Number Date Incurred Last Payment Dat…" at bounding box center [338, 167] width 100 height 349
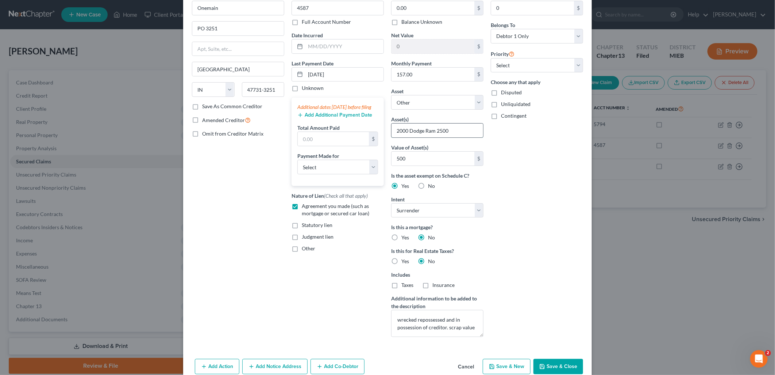
click at [458, 127] on input "2000 Dodge Ram 2500" at bounding box center [438, 130] width 92 height 14
click at [462, 127] on input "2000 Dodge Ram 2500" at bounding box center [438, 130] width 92 height 14
click at [460, 130] on input "2000 Dodge Ram 2500" at bounding box center [438, 130] width 92 height 14
click at [475, 102] on select "Select Other Multiple Assets Clothing - clothing - $200.0 Security Deposit with…" at bounding box center [437, 102] width 92 height 15
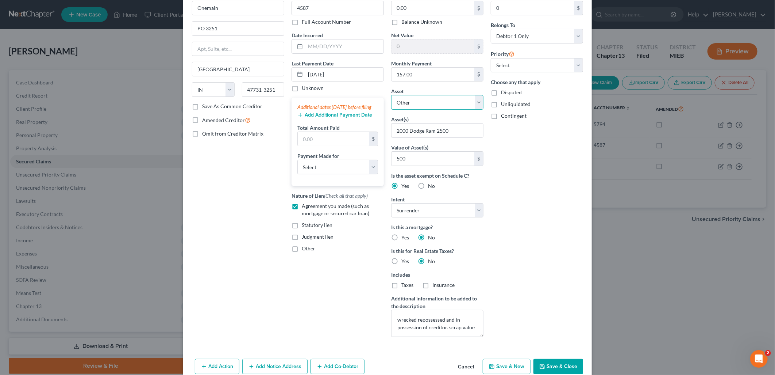
click at [475, 102] on select "Select Other Multiple Assets Clothing - clothing - $200.0 Security Deposit with…" at bounding box center [437, 102] width 92 height 15
select select "10"
click at [391, 110] on select "Select Other Multiple Assets Clothing - clothing - $200.0 Security Deposit with…" at bounding box center [437, 102] width 92 height 15
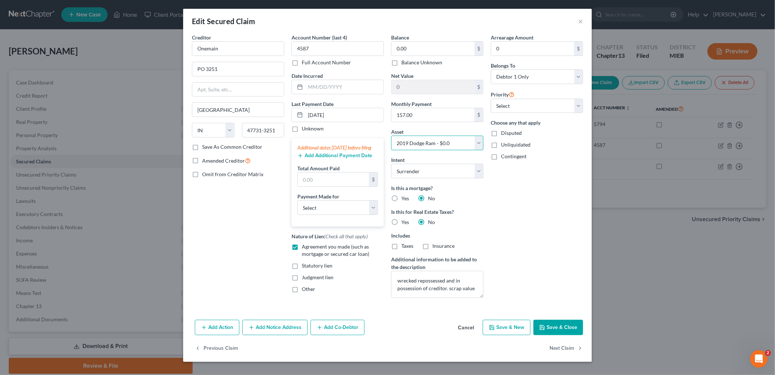
scroll to position [0, 0]
drag, startPoint x: 415, startPoint y: 280, endPoint x: 381, endPoint y: 279, distance: 33.6
click at [381, 279] on div "Creditor * Onemain PO [GEOGRAPHIC_DATA] [US_STATE][GEOGRAPHIC_DATA] AZ [GEOGRAP…" at bounding box center [387, 169] width 399 height 270
click at [459, 286] on textarea "wrecked repossessed and in possession of creditor. scrap value" at bounding box center [437, 284] width 92 height 27
drag, startPoint x: 473, startPoint y: 286, endPoint x: 383, endPoint y: 277, distance: 90.2
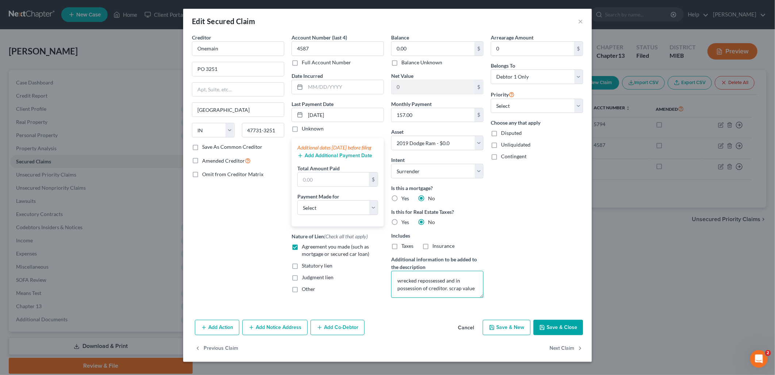
click at [383, 277] on div "Creditor * Onemain PO [GEOGRAPHIC_DATA] [US_STATE][GEOGRAPHIC_DATA] AZ [GEOGRAP…" at bounding box center [387, 169] width 399 height 270
click at [572, 332] on button "Save & Close" at bounding box center [559, 326] width 50 height 15
select select
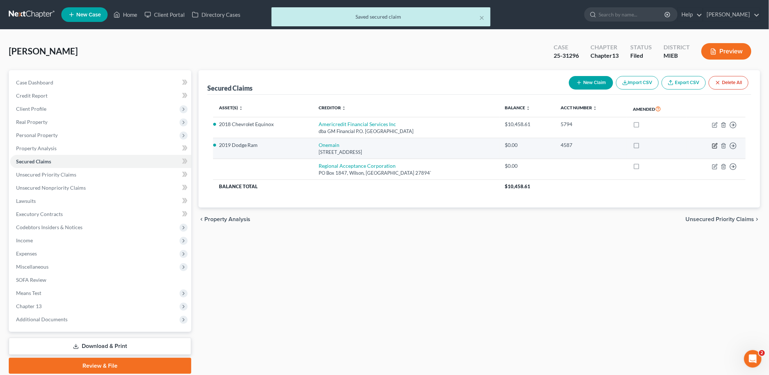
click at [717, 145] on icon "button" at bounding box center [715, 146] width 6 height 6
select select "15"
select select "0"
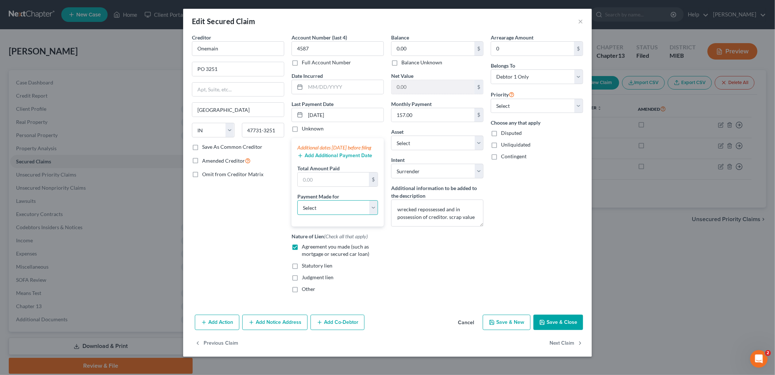
click at [371, 215] on select "Select Car Credit Card Loan Repayment Mortgage Other Suppliers Or Vendors" at bounding box center [338, 207] width 81 height 15
select select "0"
click at [298, 207] on select "Select Car Credit Card Loan Repayment Mortgage Other Suppliers Or Vendors" at bounding box center [338, 207] width 81 height 15
click at [553, 330] on button "Save & Close" at bounding box center [559, 321] width 50 height 15
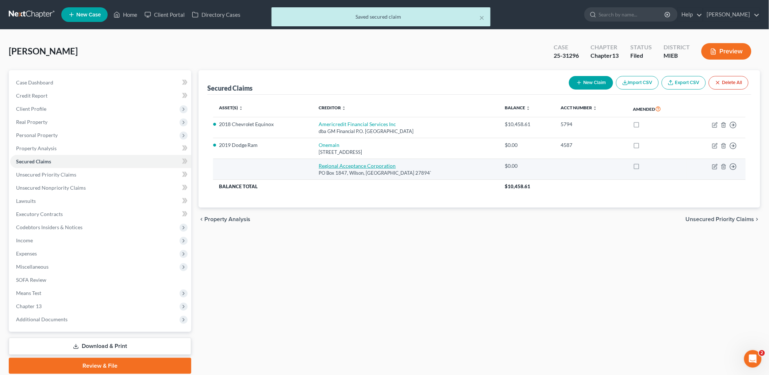
click at [365, 163] on link "Regional Acceptance Corporation" at bounding box center [357, 165] width 77 height 6
select select "28"
select select "0"
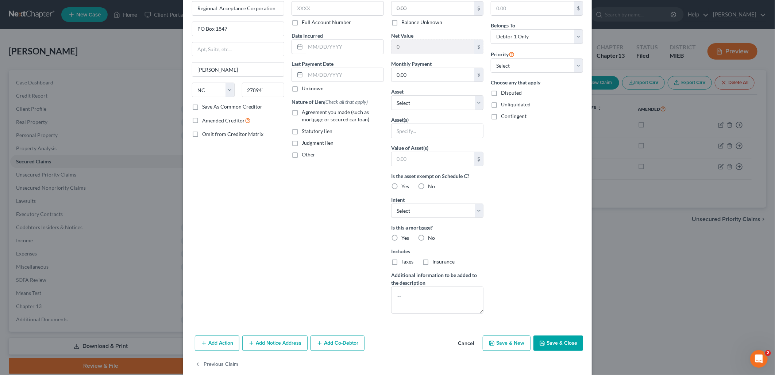
scroll to position [41, 0]
click at [403, 302] on textarea at bounding box center [437, 299] width 92 height 27
paste textarea "wrecked repossessed and in possession of creditor. scrap value"
drag, startPoint x: 416, startPoint y: 294, endPoint x: 382, endPoint y: 295, distance: 34.0
click at [382, 295] on div "Creditor * Regional Acceptance Corporation PO Box 1847 [PERSON_NAME] State [US_…" at bounding box center [387, 156] width 399 height 326
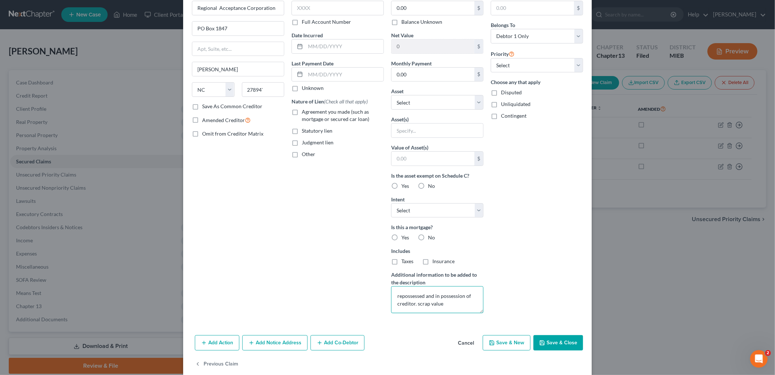
click at [443, 307] on textarea "repossessed and in possession of creditor. scrap value" at bounding box center [437, 299] width 92 height 27
type textarea "repossessed and in possession of creditor"
click at [492, 300] on div "Arrearage Amount $ Belongs To * Select Debtor 1 Only Debtor 2 Only Debtor 1 And…" at bounding box center [537, 156] width 100 height 326
click at [428, 236] on label "No" at bounding box center [431, 237] width 7 height 7
click at [431, 236] on input "No" at bounding box center [433, 236] width 5 height 5
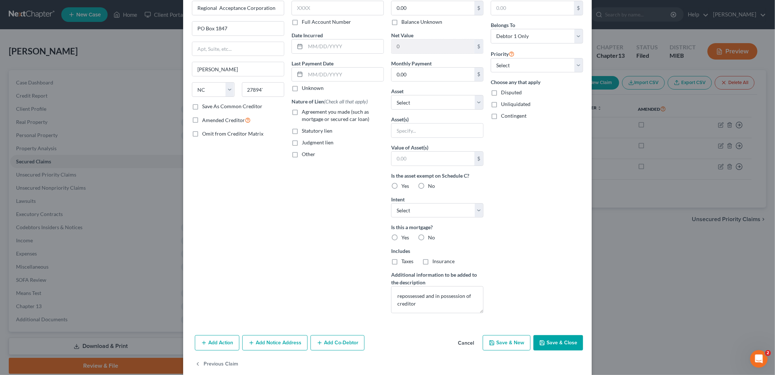
radio input "true"
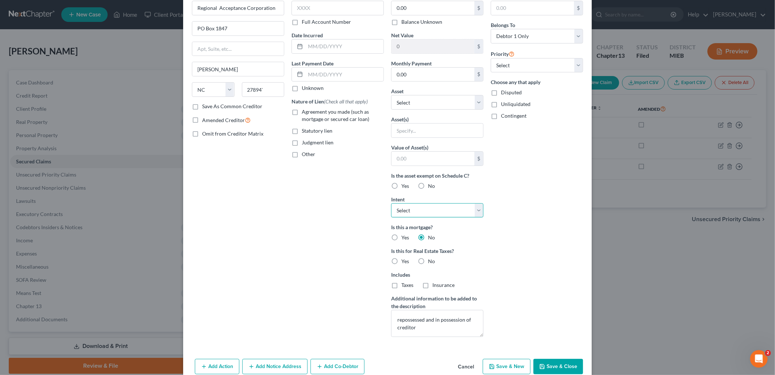
click at [417, 206] on select "Select Surrender Redeem Reaffirm Avoid Other" at bounding box center [437, 210] width 92 height 15
select select "0"
click at [391, 203] on select "Select Surrender Redeem Reaffirm Avoid Other" at bounding box center [437, 210] width 92 height 15
click at [402, 185] on label "Yes" at bounding box center [406, 185] width 8 height 7
click at [404, 185] on input "Yes" at bounding box center [406, 184] width 5 height 5
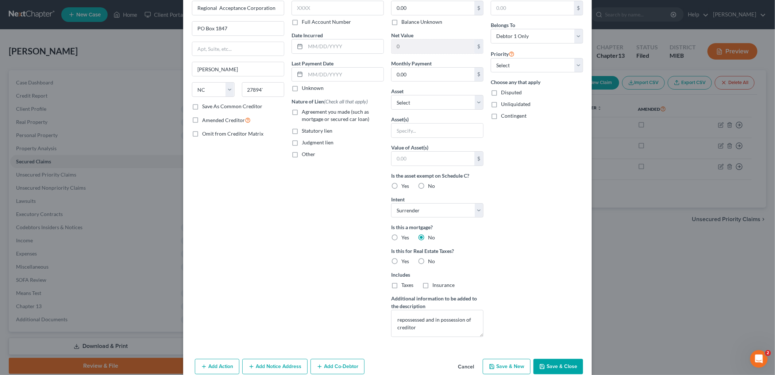
radio input "true"
click at [417, 129] on input "text" at bounding box center [438, 130] width 92 height 14
click at [427, 129] on input "text" at bounding box center [438, 130] width 92 height 14
click at [475, 102] on select "Select Other Multiple Assets Clothing - clothing - $200.0 Security Deposit with…" at bounding box center [437, 102] width 92 height 15
select select "10"
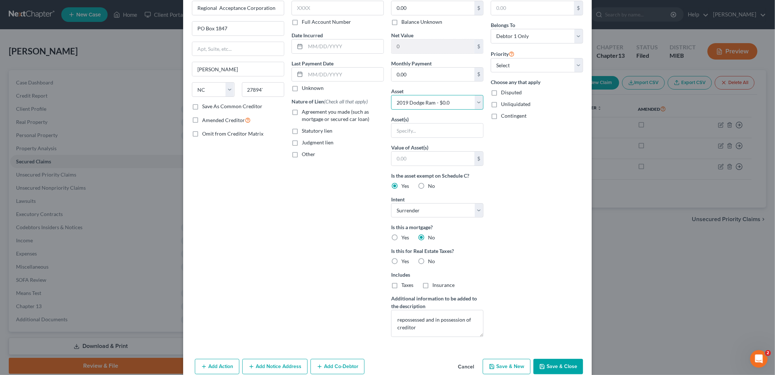
click at [391, 110] on select "Select Other Multiple Assets Clothing - clothing - $200.0 Security Deposit with…" at bounding box center [437, 102] width 92 height 15
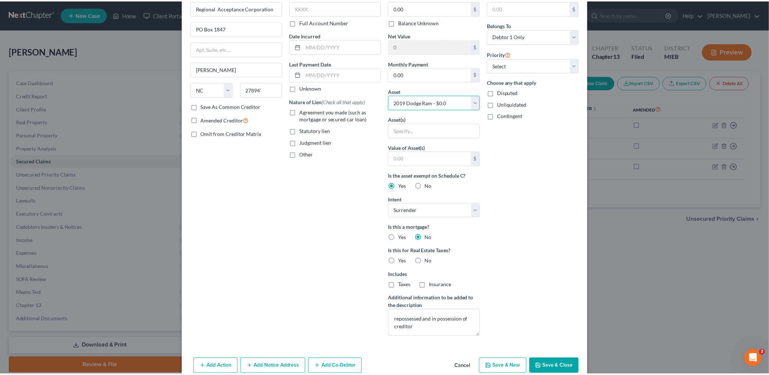
scroll to position [0, 0]
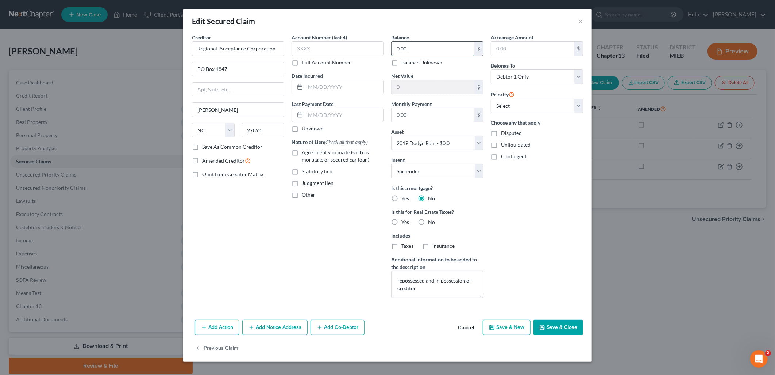
click at [432, 43] on input "0.00" at bounding box center [433, 49] width 83 height 14
type input "38,000"
click at [402, 61] on label "Balance Unknown" at bounding box center [422, 62] width 41 height 7
click at [404, 61] on input "Balance Unknown" at bounding box center [406, 61] width 5 height 5
checkbox input "true"
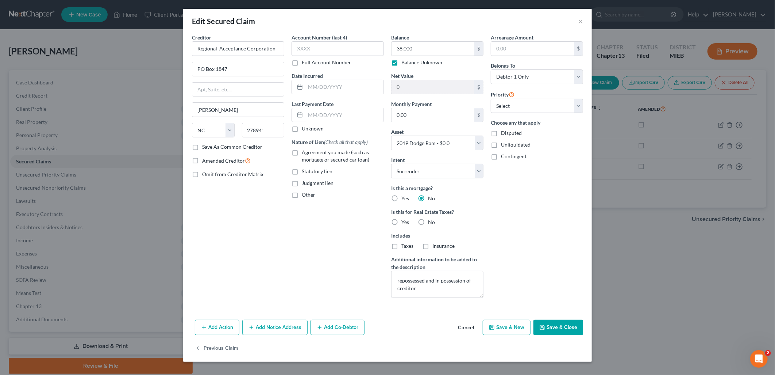
type input "0.00"
click at [302, 154] on label "Agreement you made (such as mortgage or secured car loan)" at bounding box center [343, 156] width 82 height 15
click at [305, 153] on input "Agreement you made (such as mortgage or secured car loan)" at bounding box center [307, 151] width 5 height 5
checkbox input "true"
click at [262, 88] on input "text" at bounding box center [238, 90] width 92 height 14
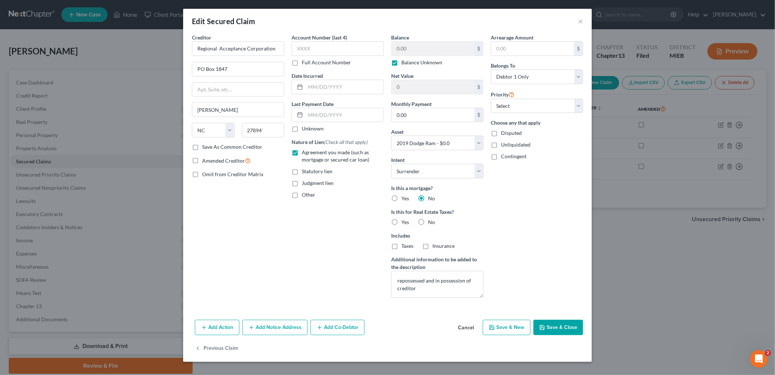
click at [354, 106] on div "Last Payment Date Unknown" at bounding box center [338, 116] width 92 height 32
click at [566, 325] on button "Save & Close" at bounding box center [559, 326] width 50 height 15
select select
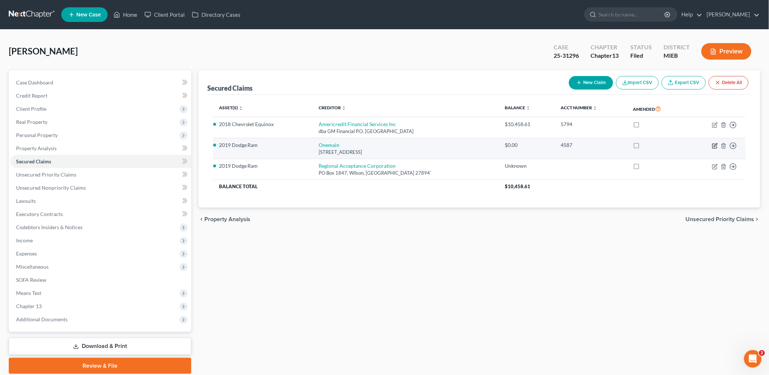
click at [714, 145] on icon "button" at bounding box center [715, 144] width 3 height 3
select select "15"
select select "0"
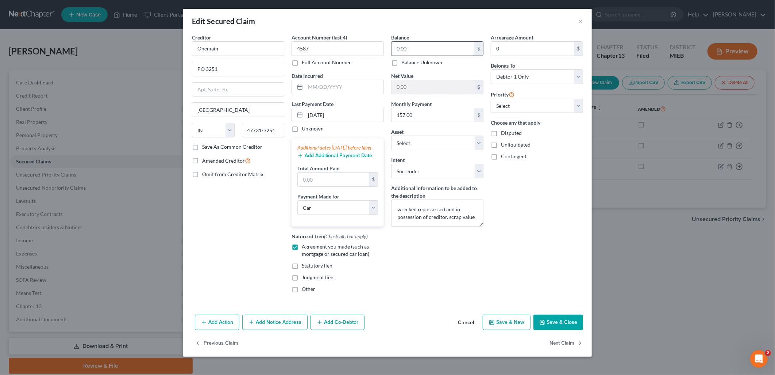
click at [417, 45] on input "0.00" at bounding box center [433, 49] width 83 height 14
click at [418, 87] on input "0.00" at bounding box center [433, 87] width 83 height 14
drag, startPoint x: 418, startPoint y: 87, endPoint x: 381, endPoint y: 88, distance: 37.2
click at [381, 88] on div "Creditor * Onemain PO [GEOGRAPHIC_DATA] [US_STATE][GEOGRAPHIC_DATA] AZ [GEOGRAP…" at bounding box center [387, 166] width 399 height 265
click at [426, 91] on input "0.00" at bounding box center [433, 87] width 83 height 14
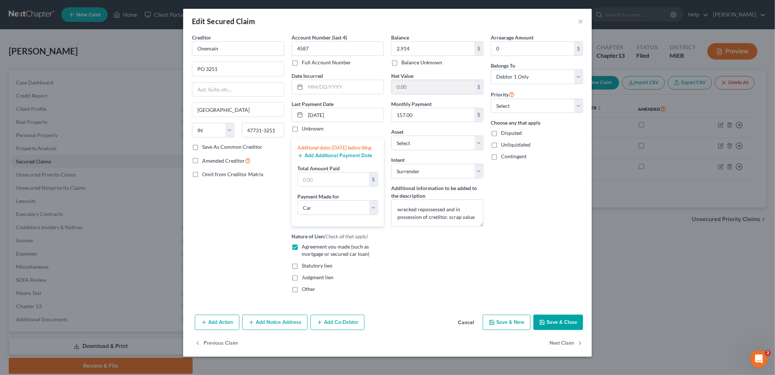
click at [427, 85] on input "0.00" at bounding box center [433, 87] width 83 height 14
drag, startPoint x: 427, startPoint y: 85, endPoint x: 371, endPoint y: 80, distance: 56.8
click at [371, 80] on div "Creditor * Onemain PO [GEOGRAPHIC_DATA] [US_STATE][GEOGRAPHIC_DATA] AZ [GEOGRAP…" at bounding box center [387, 166] width 399 height 265
click at [552, 325] on button "Save & Close" at bounding box center [559, 321] width 50 height 15
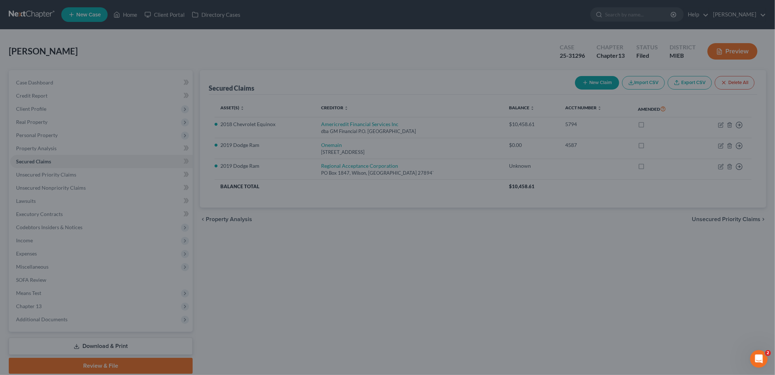
type input "2,914.00"
type input "-2,914.00"
select select "10"
